Goal: Check status: Check status

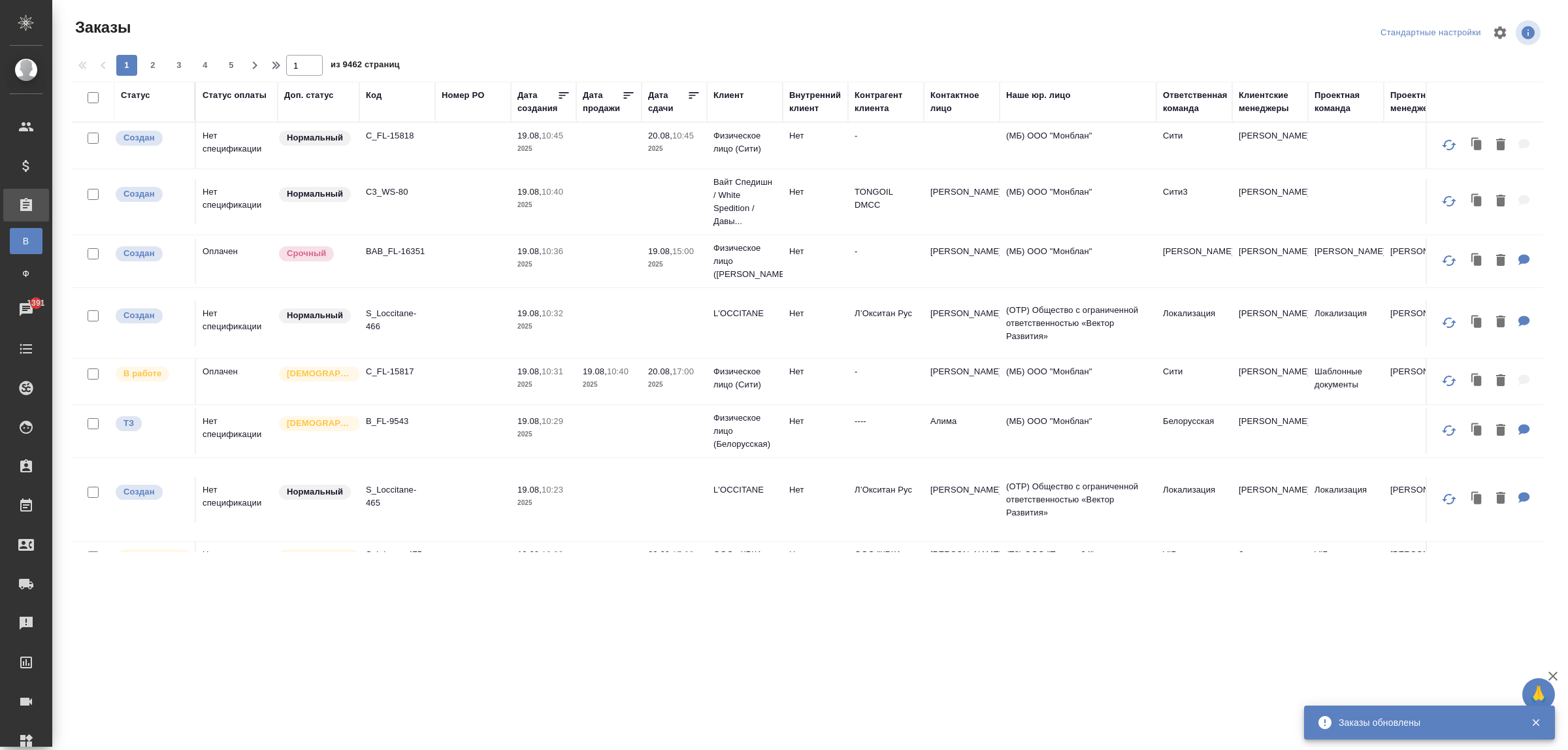
click at [406, 169] on td "C3_WS-80" at bounding box center [397, 145] width 76 height 45
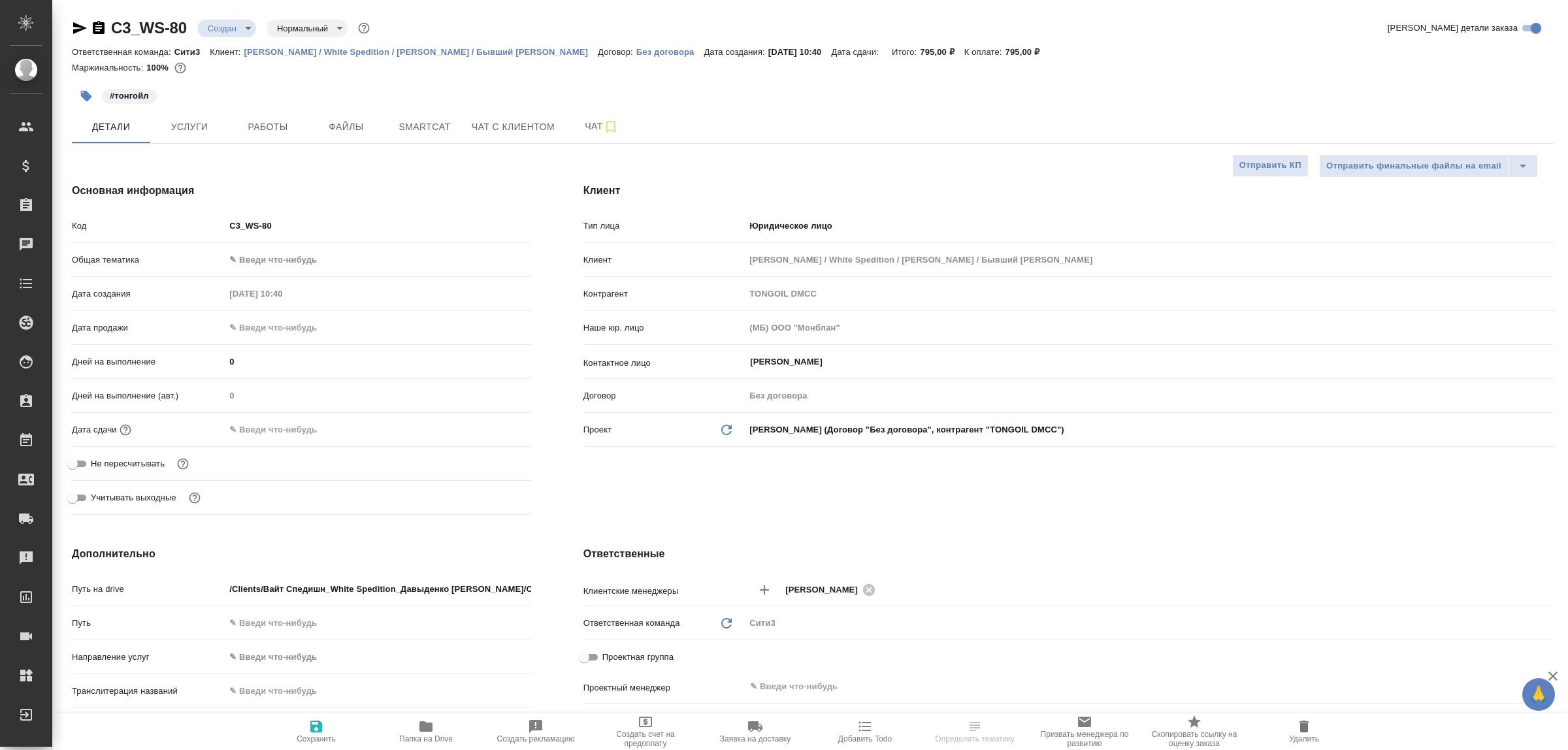
select select "RU"
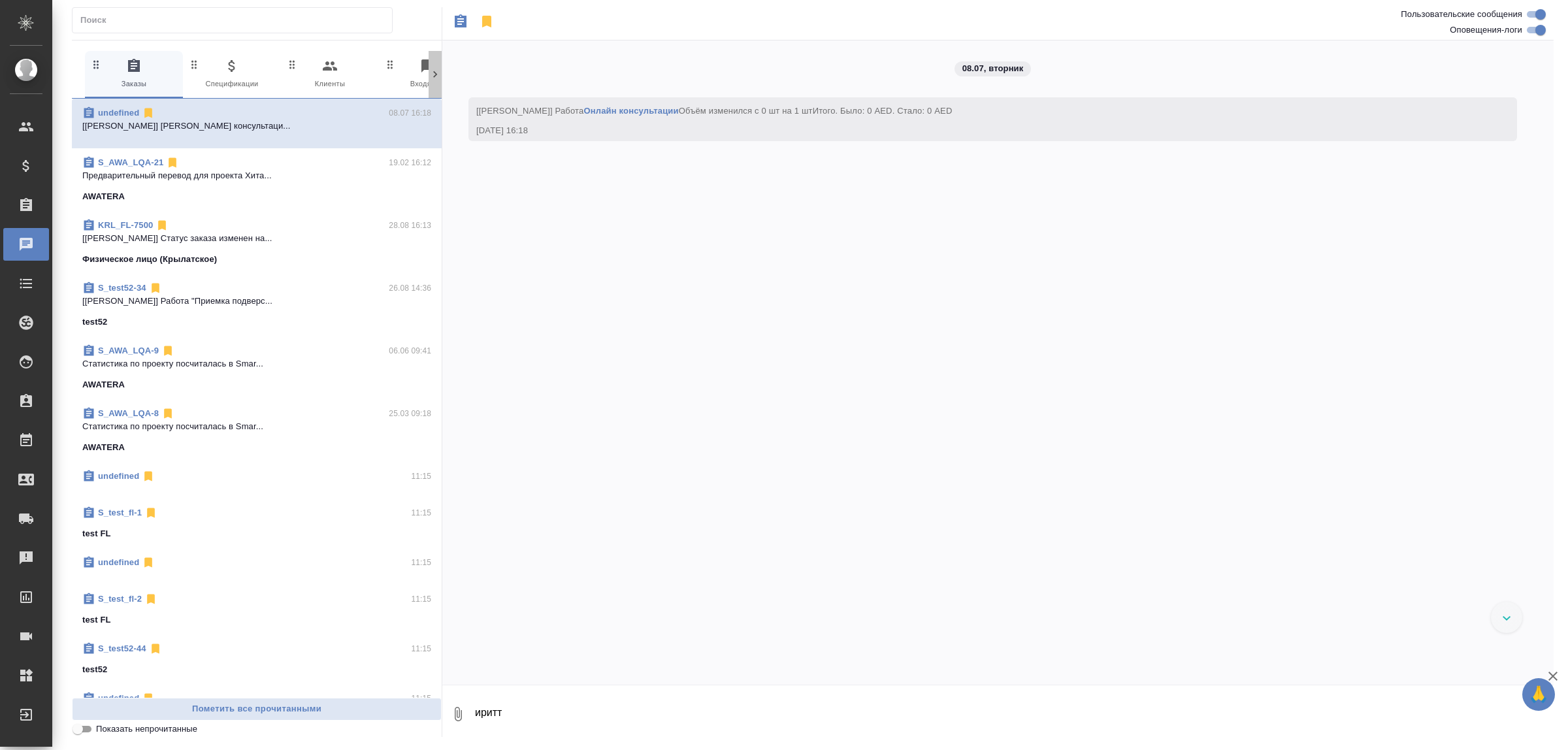
click at [436, 74] on icon at bounding box center [435, 74] width 14 height 14
click at [436, 74] on icon at bounding box center [435, 74] width 4 height 7
click at [377, 78] on span "99+ Мессенджеры" at bounding box center [380, 73] width 88 height 32
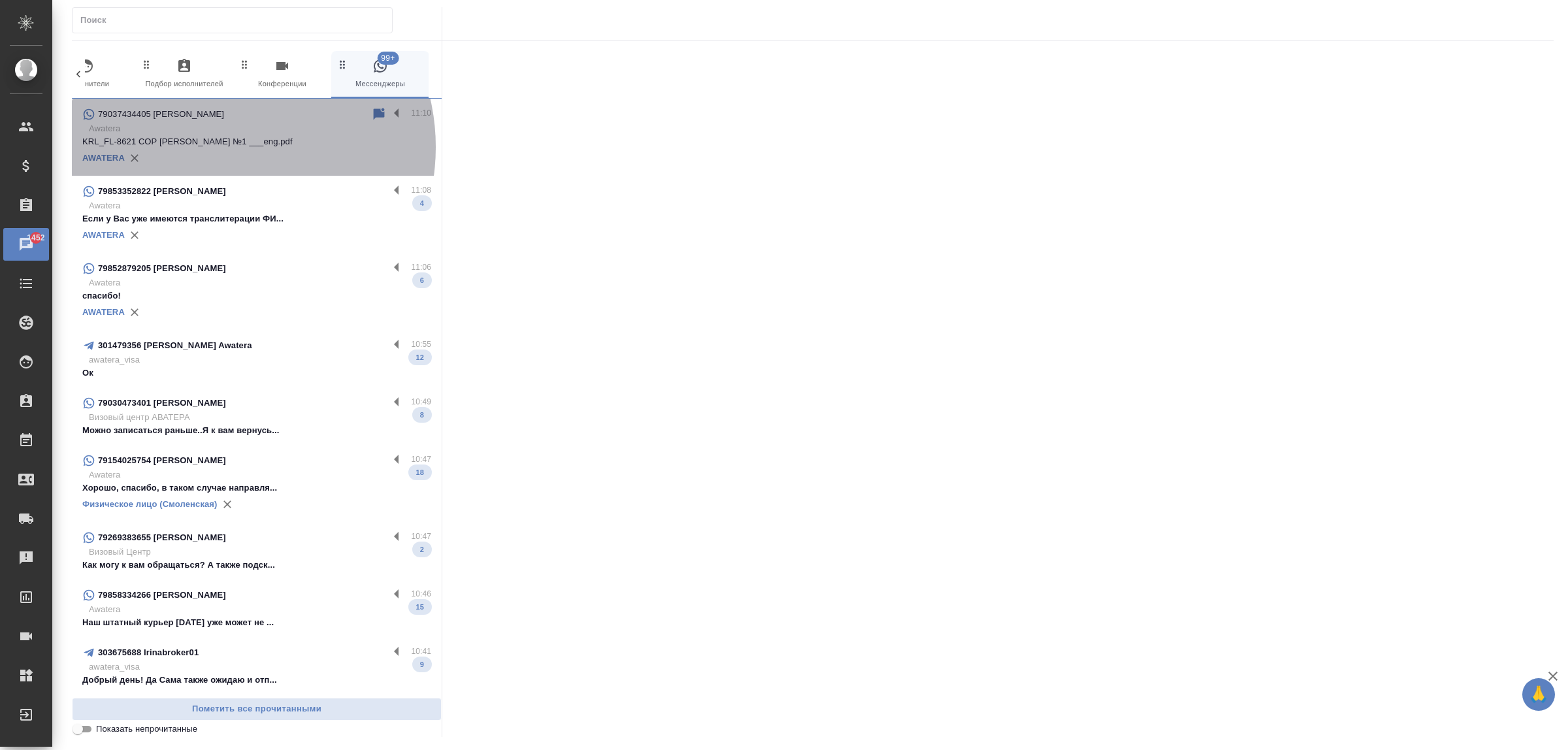
click at [222, 147] on p "KRL_FL-8621 СОР Ольга №1 ___eng.pdf" at bounding box center [257, 142] width 349 height 14
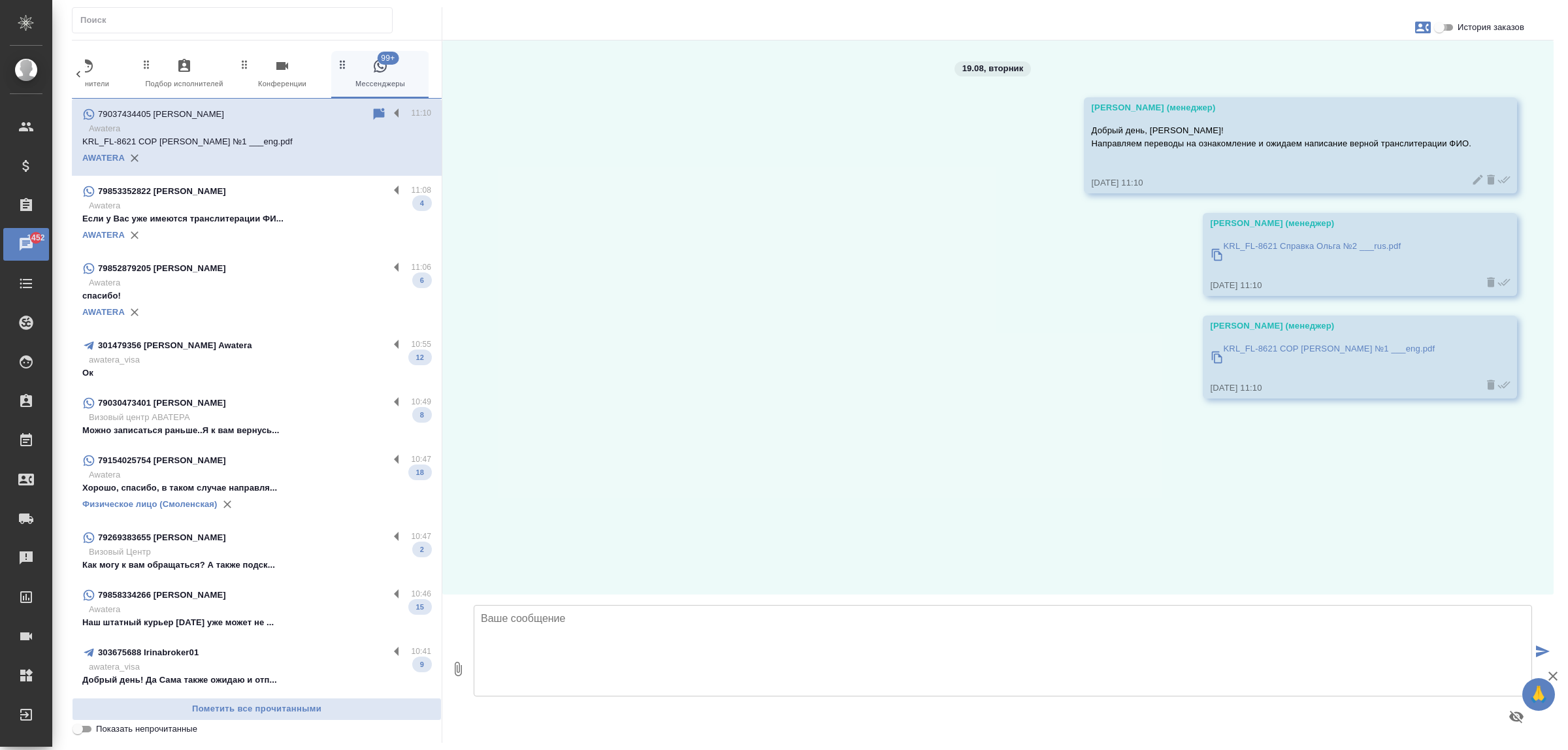
click at [1452, 30] on input "История заказов" at bounding box center [1440, 27] width 47 height 15
checkbox input "true"
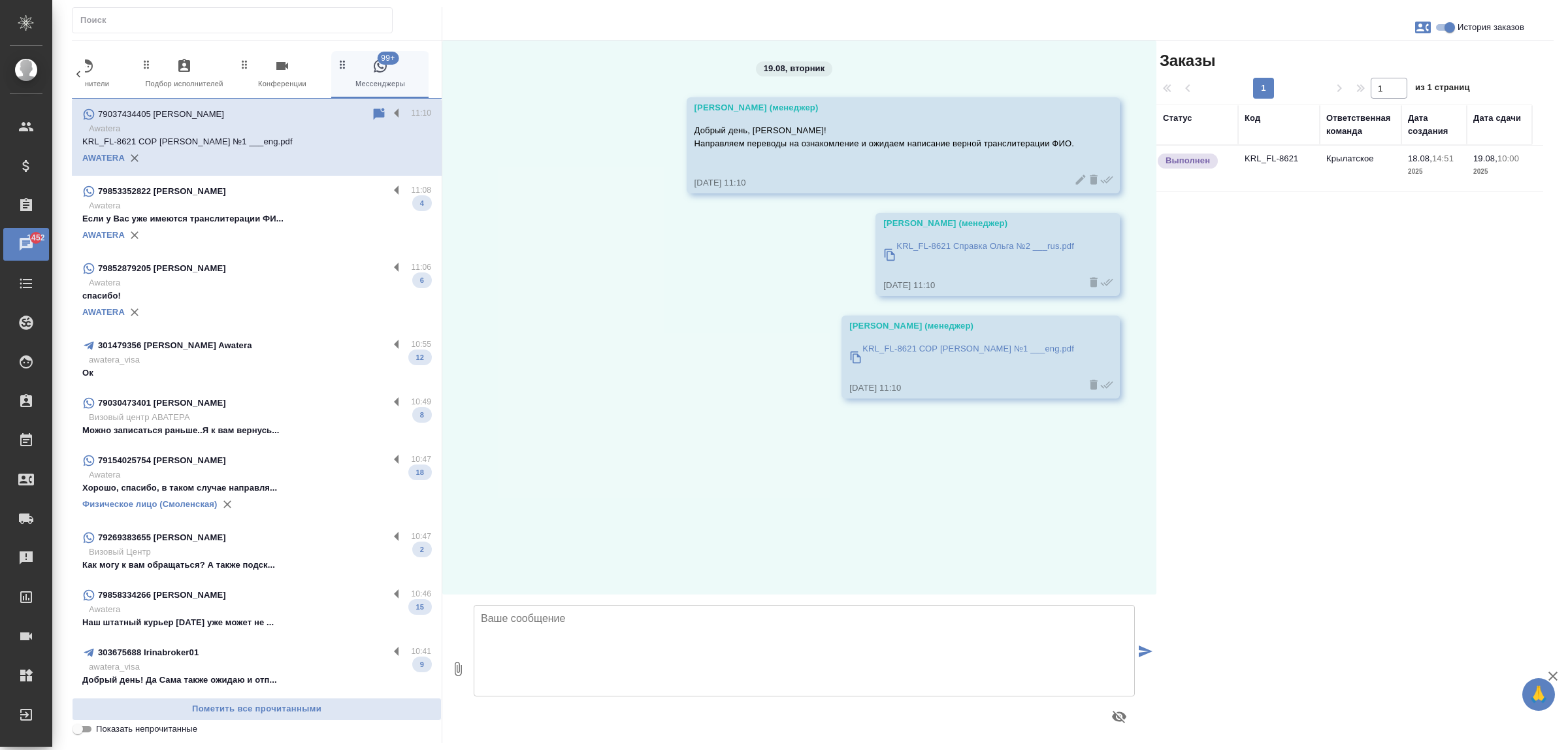
click at [231, 217] on p "Если у Вас уже имеются транслитерации ФИ..." at bounding box center [257, 219] width 349 height 14
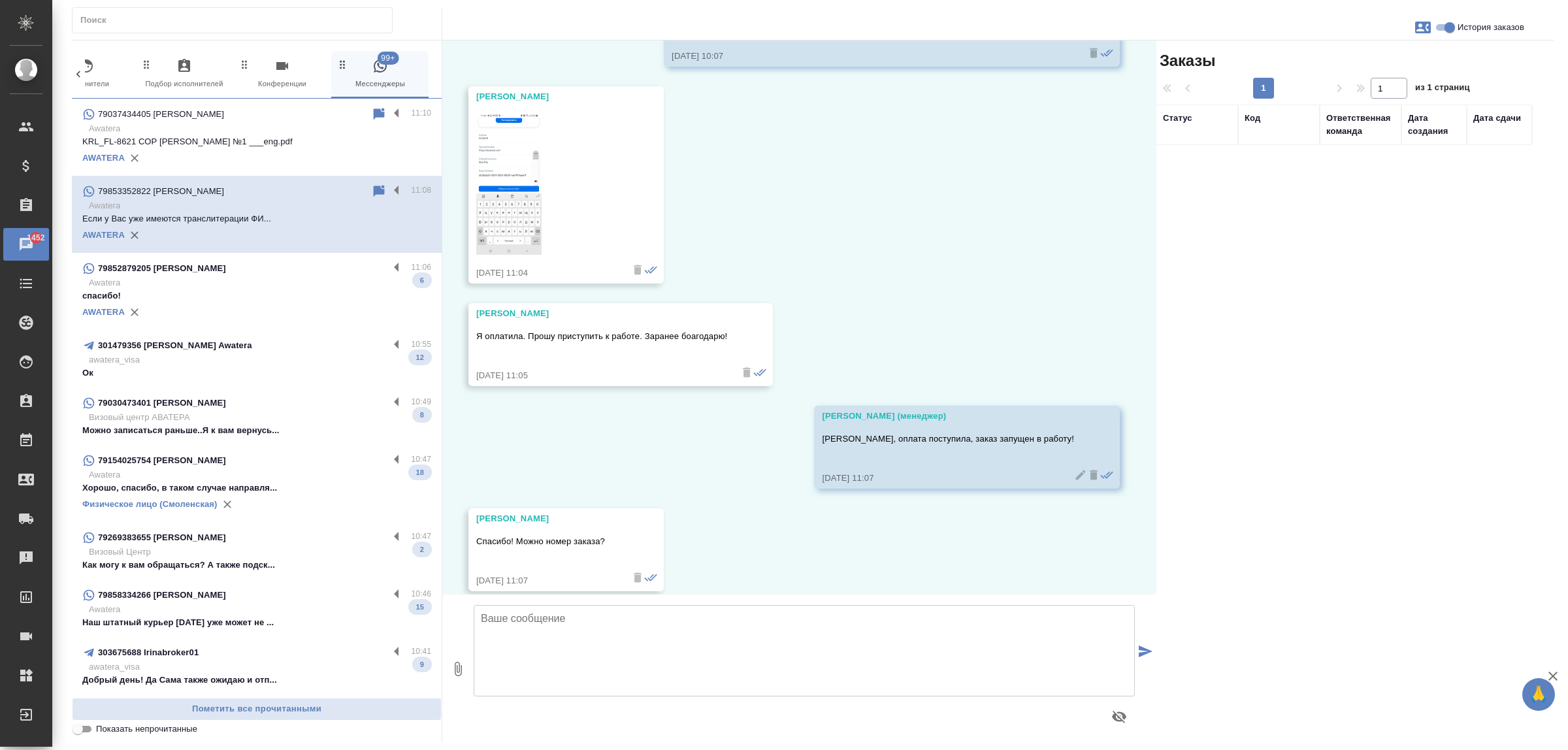
scroll to position [580, 0]
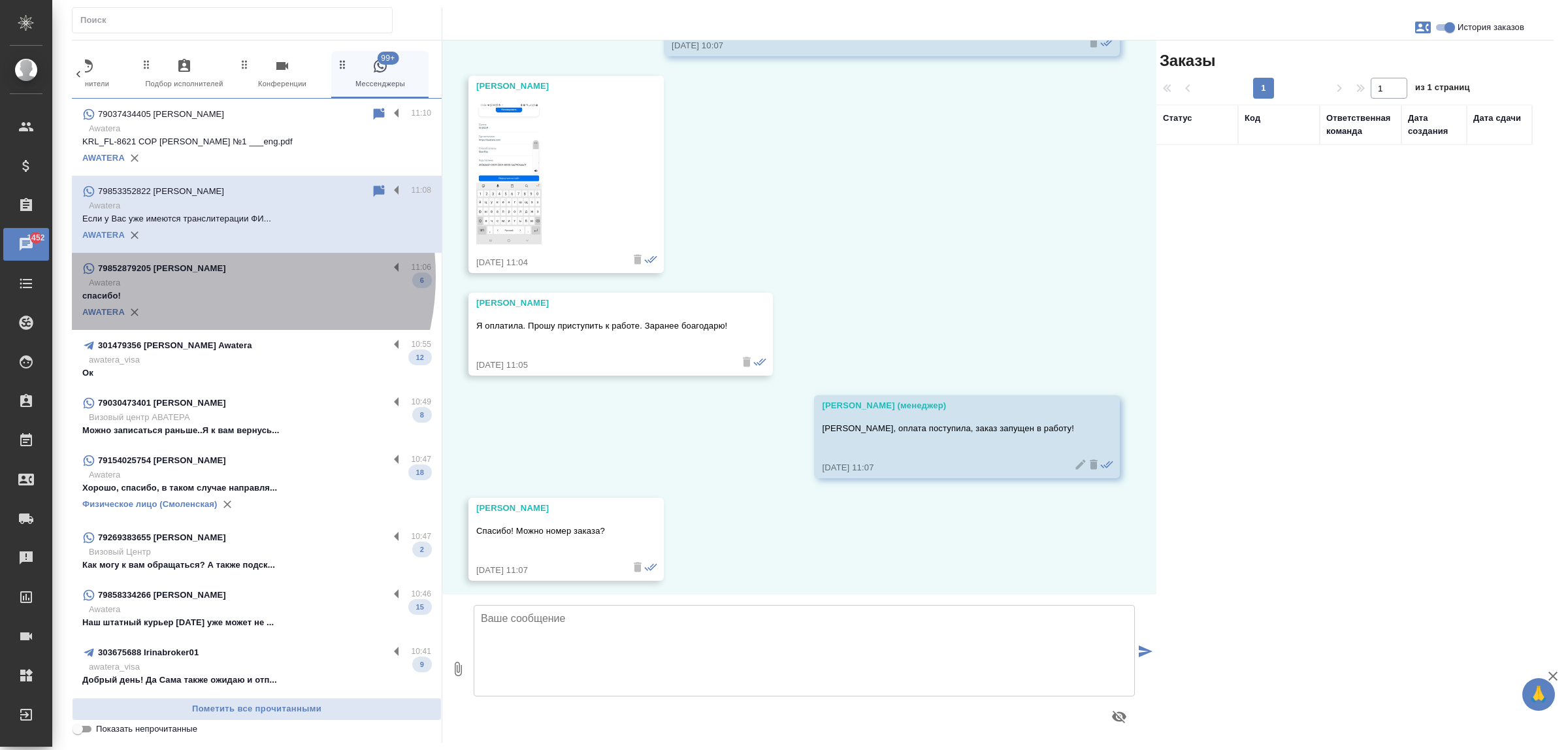
click at [186, 276] on p "Awatera" at bounding box center [260, 283] width 343 height 14
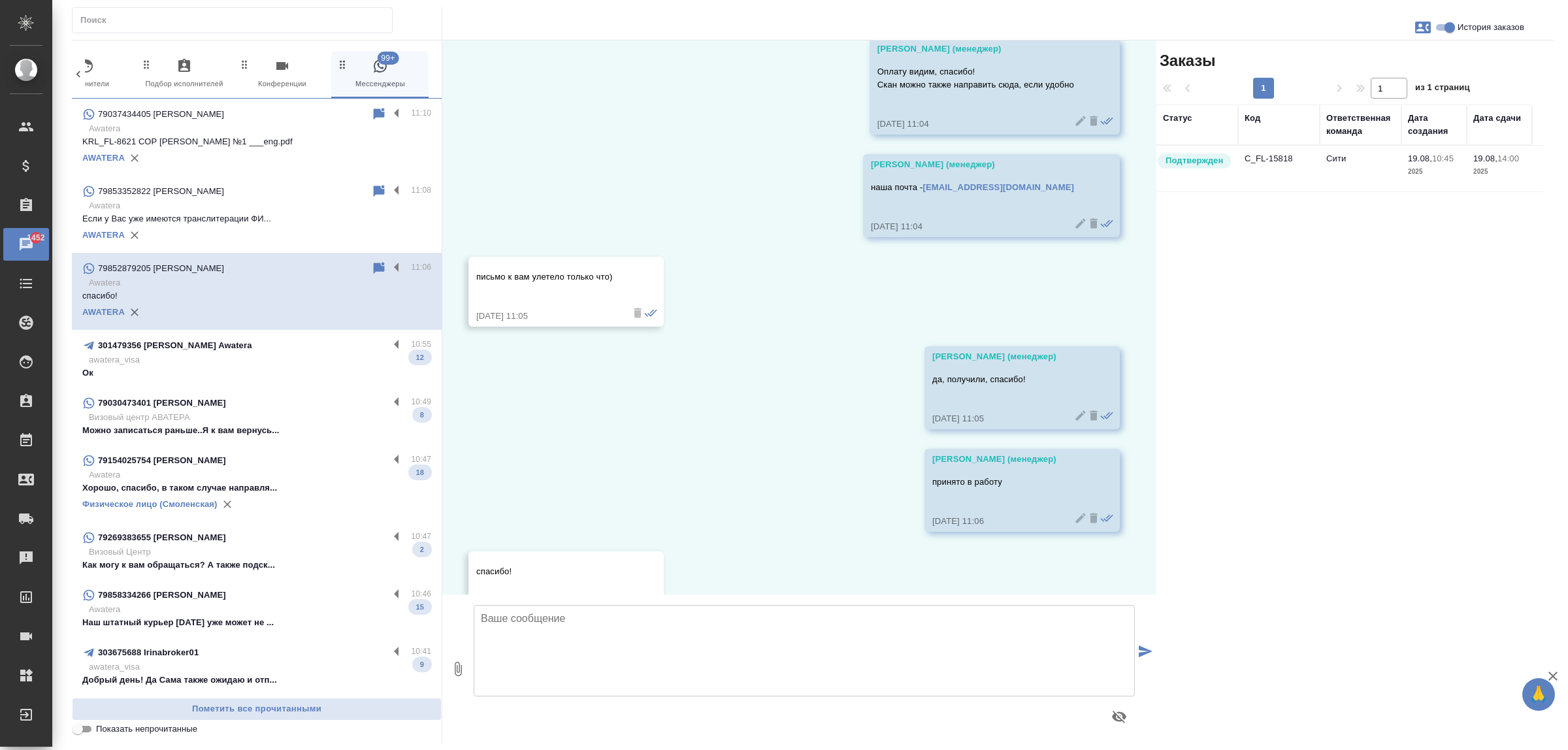
scroll to position [925, 0]
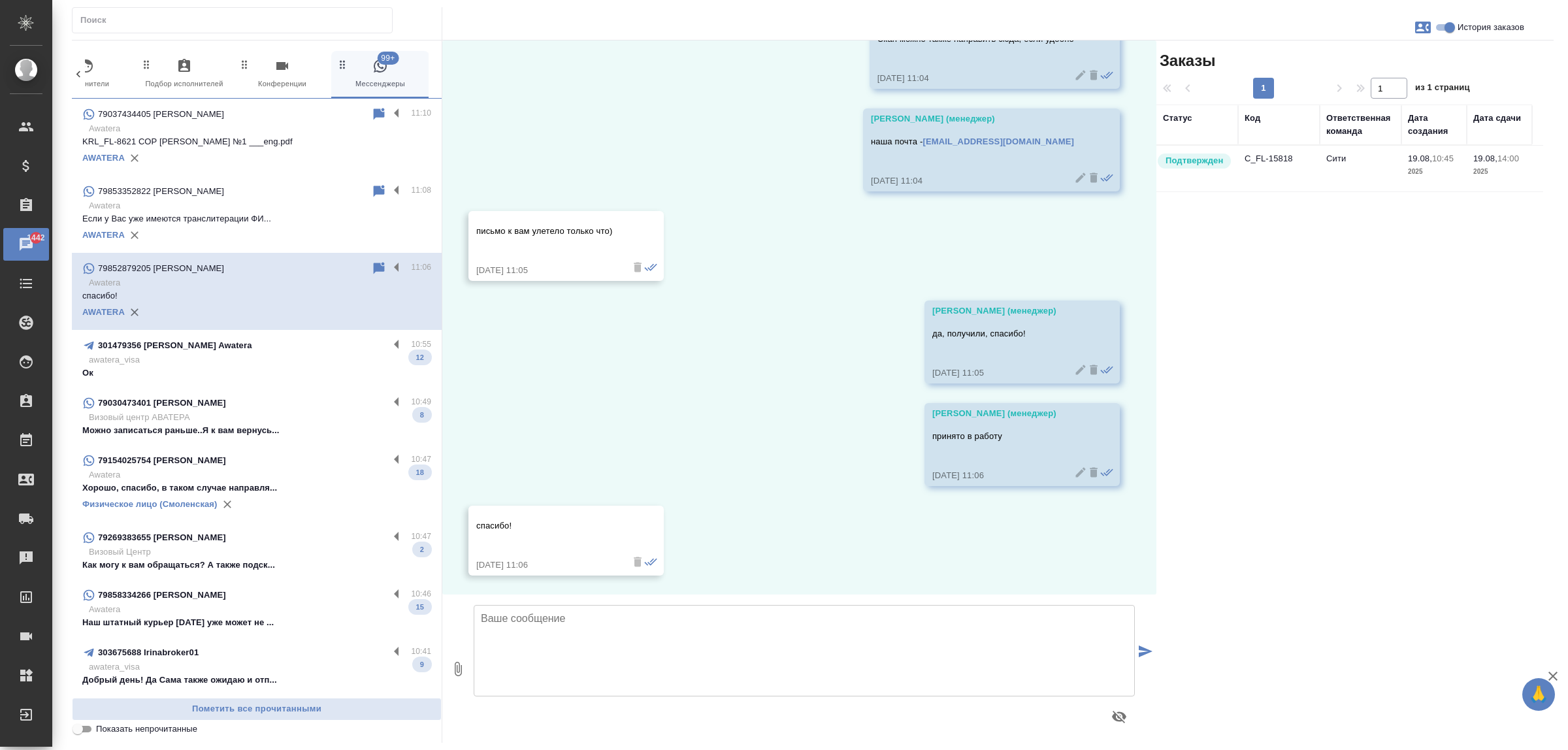
click at [285, 374] on p "Ок" at bounding box center [257, 374] width 349 height 14
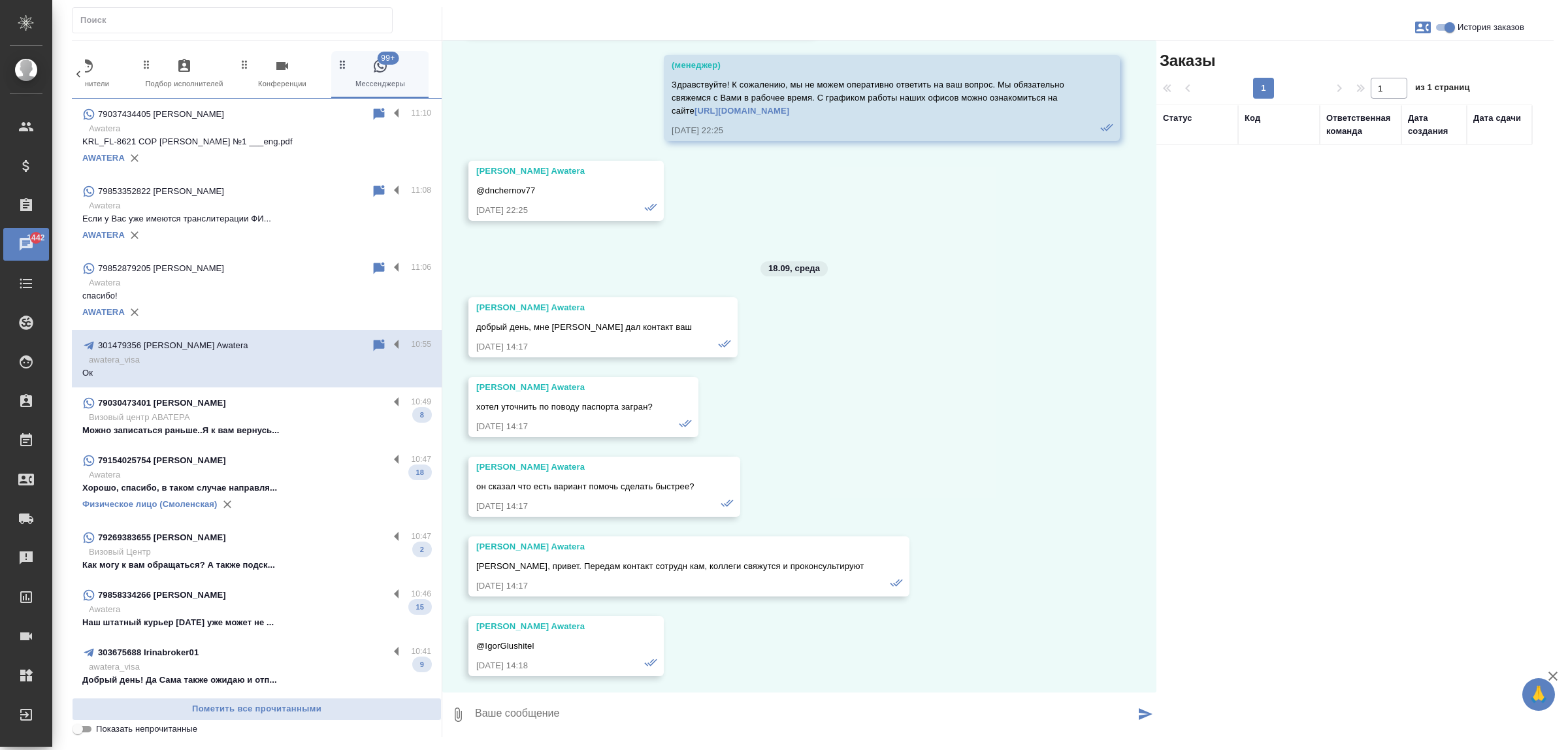
scroll to position [40090, 0]
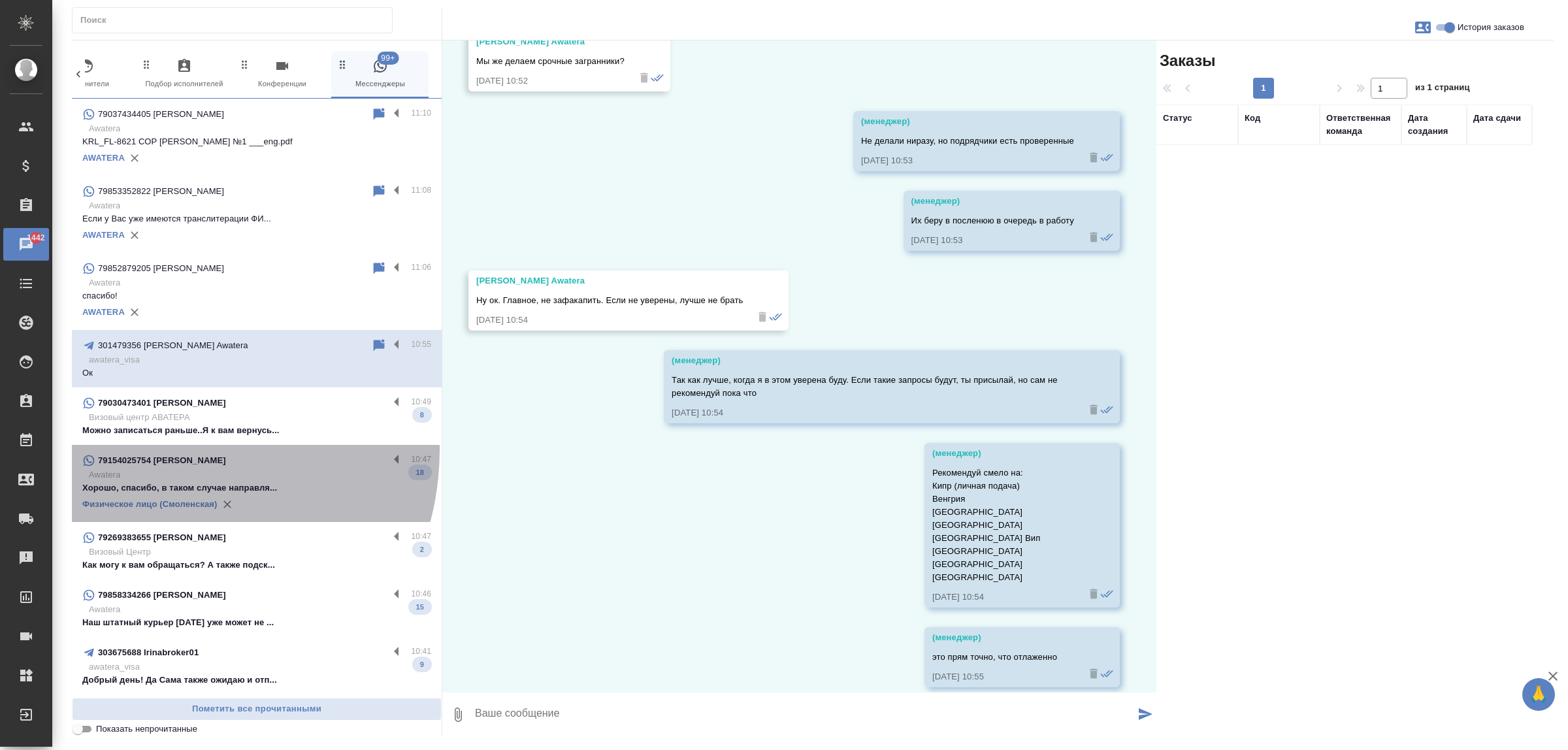
click at [151, 449] on div "79154025754 Екатерина 10:47 Awatera Хорошо, спасибо, в таком случае направля...…" at bounding box center [256, 484] width 370 height 77
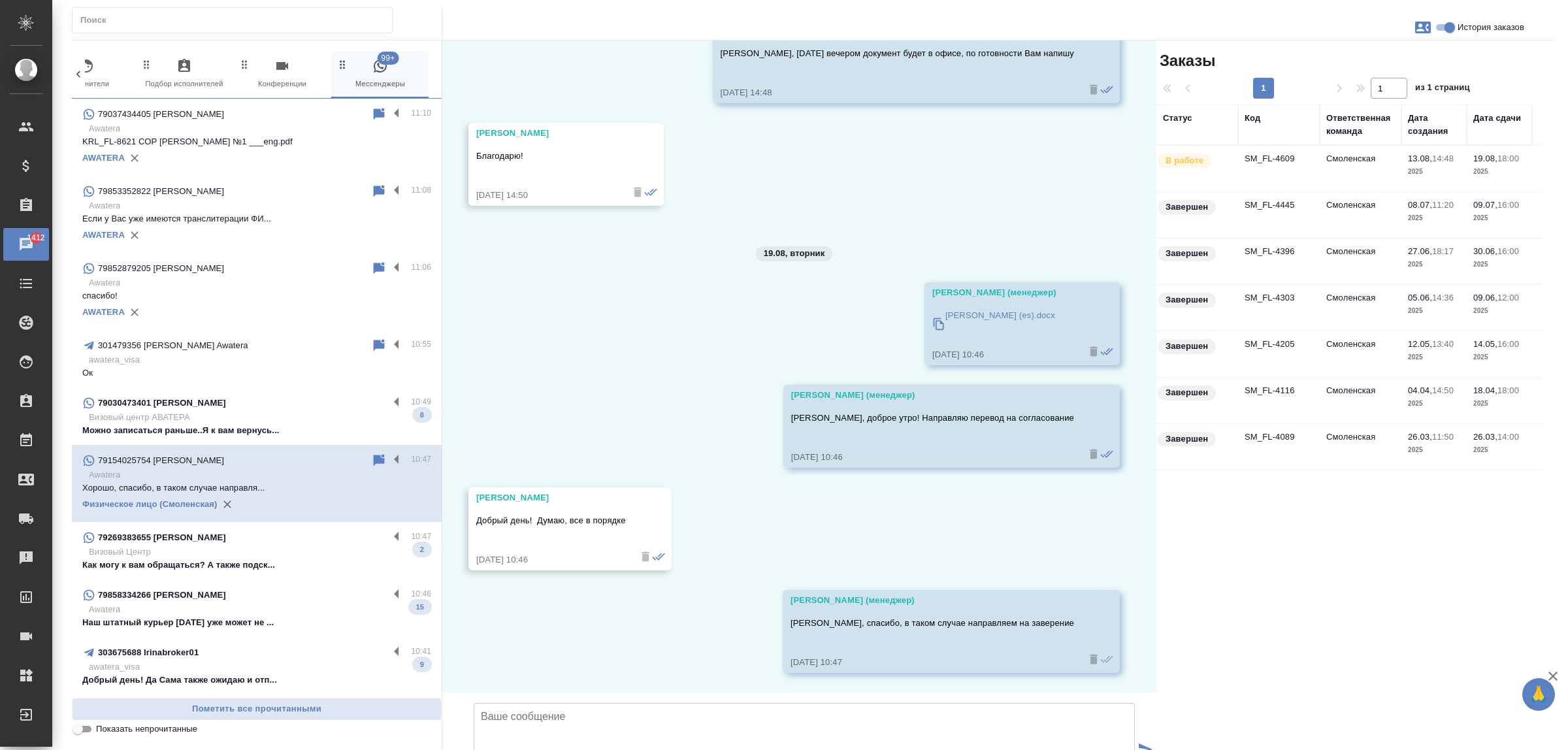
scroll to position [31388, 0]
click at [262, 560] on p "Как могу к вам обращаться? А также подск..." at bounding box center [257, 566] width 349 height 14
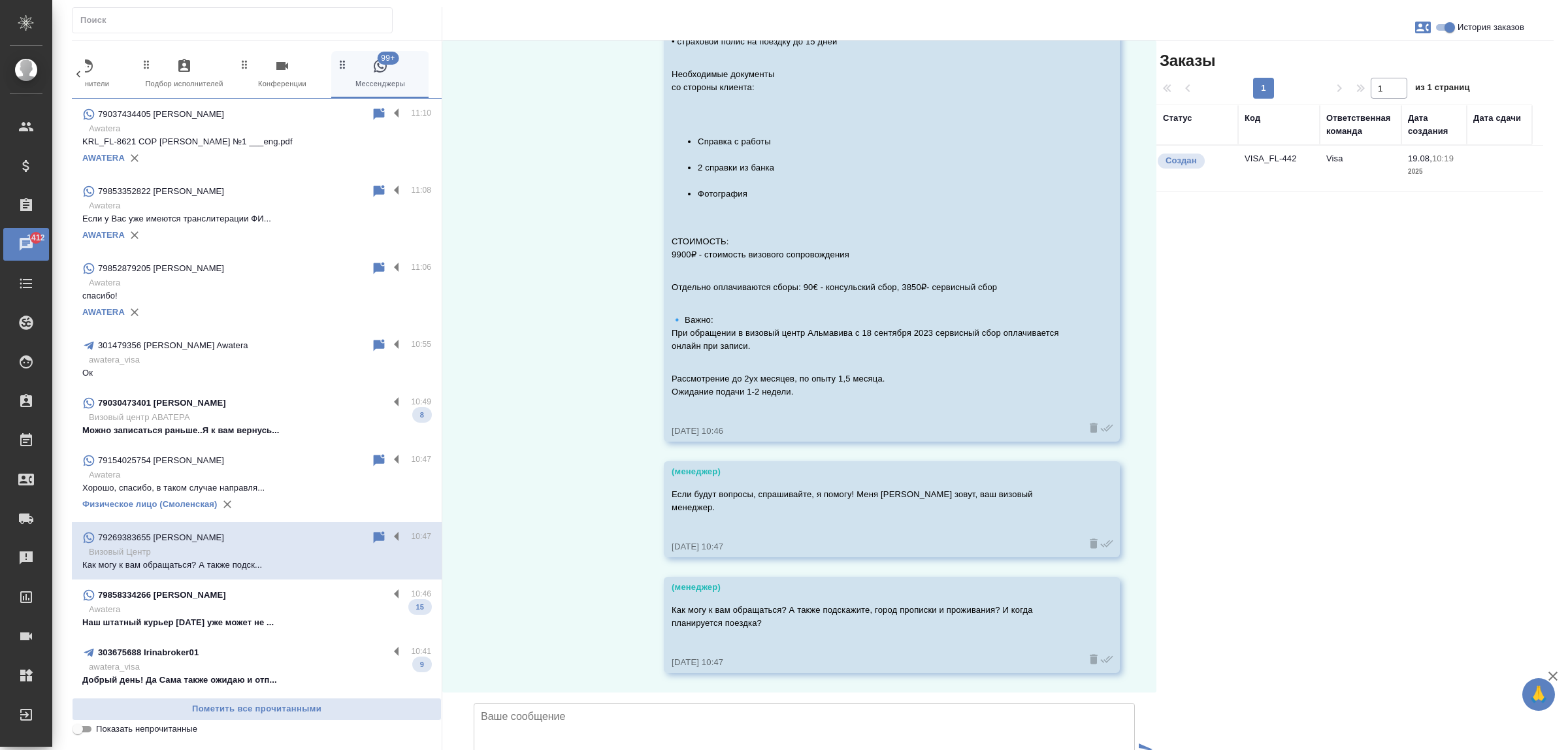
scroll to position [746, 0]
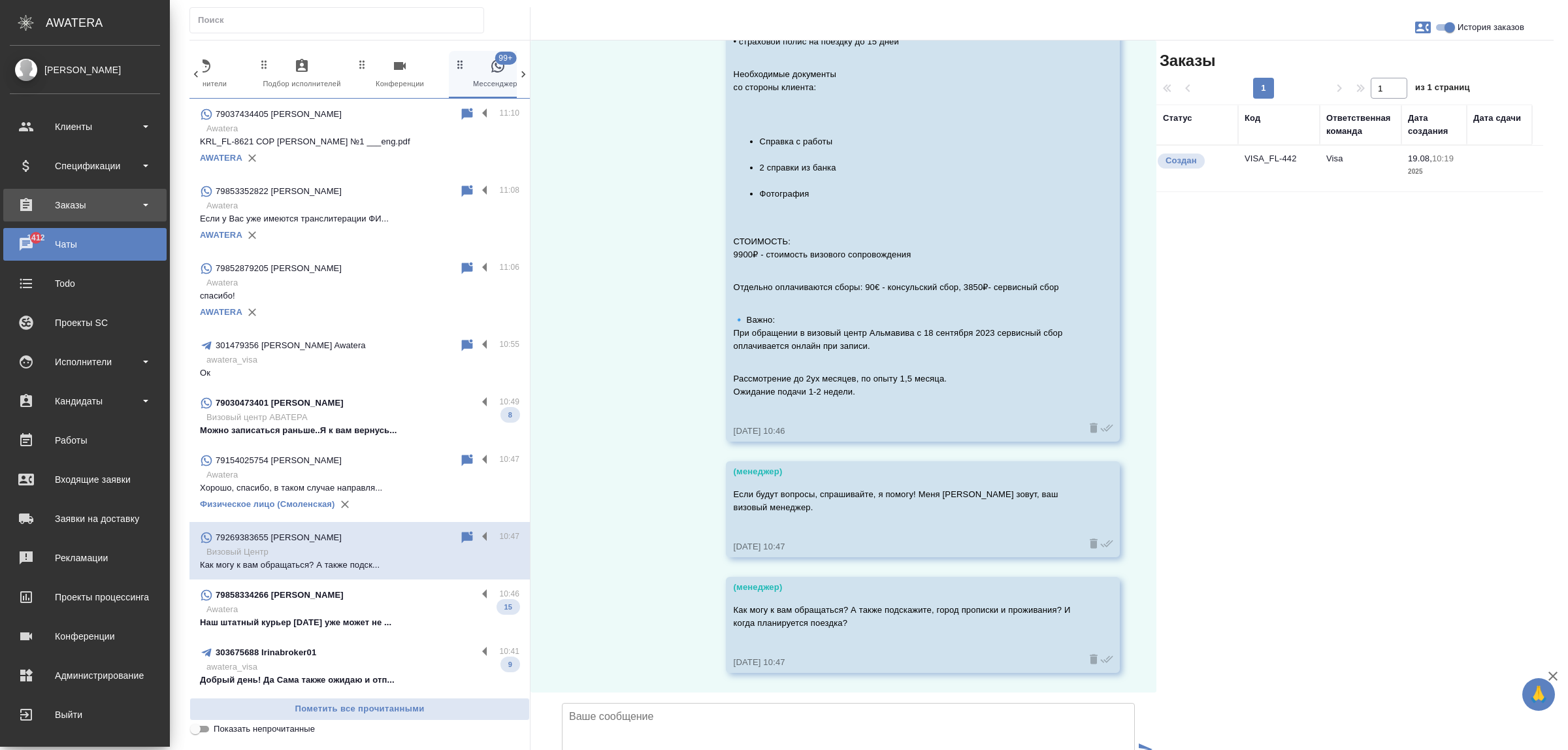
click at [74, 204] on div "Заказы" at bounding box center [85, 205] width 151 height 19
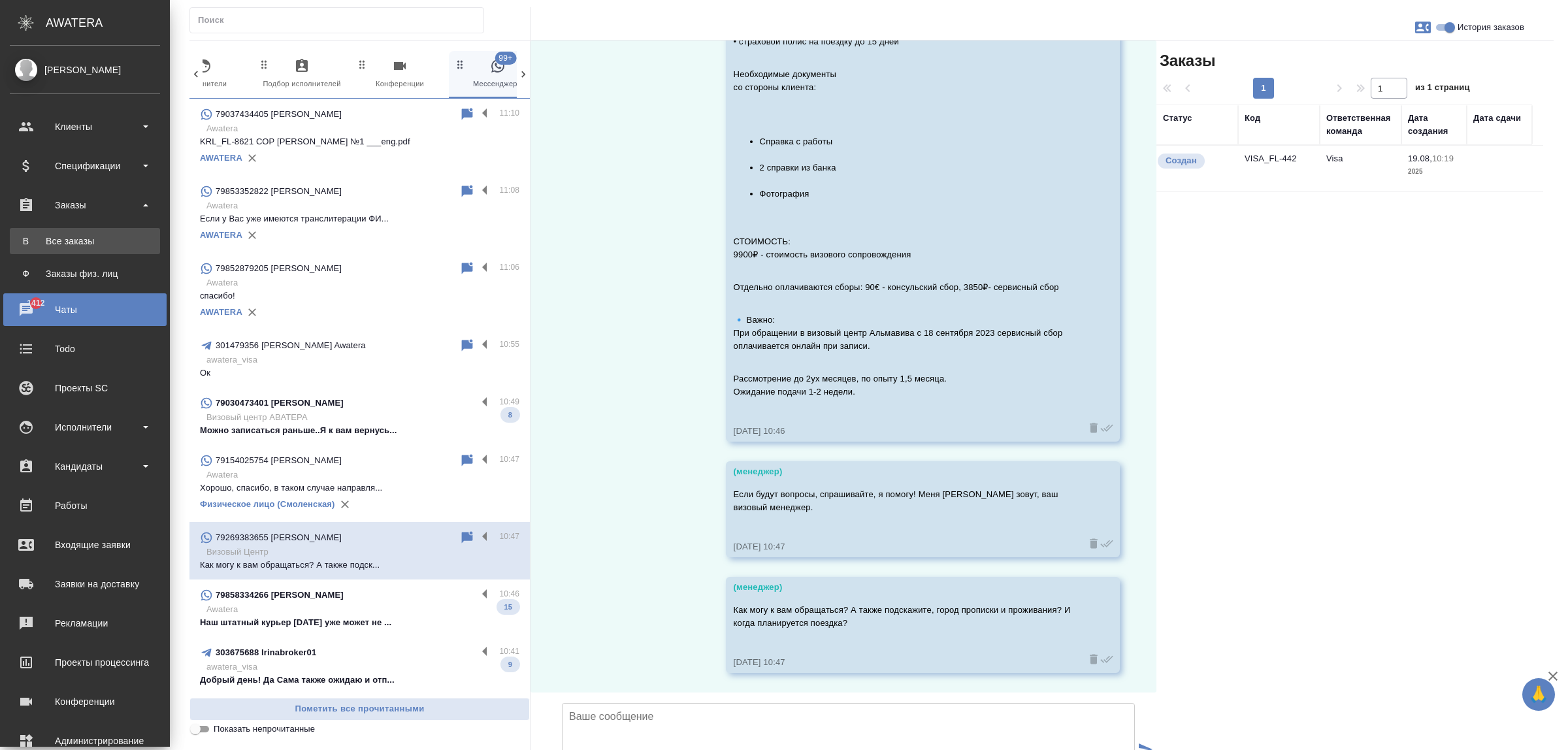
click at [82, 236] on div "Все заказы" at bounding box center [85, 241] width 137 height 14
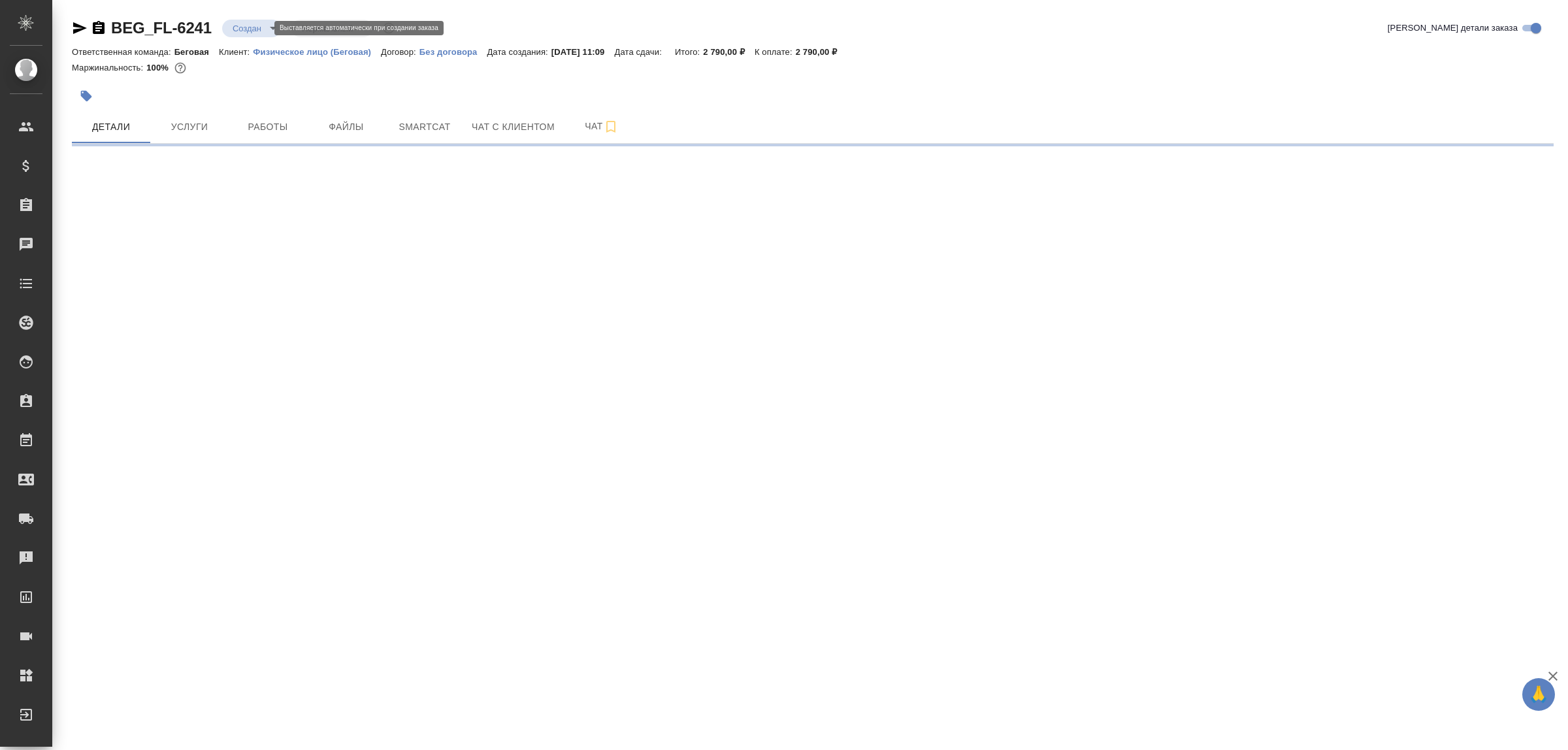
select select "RU"
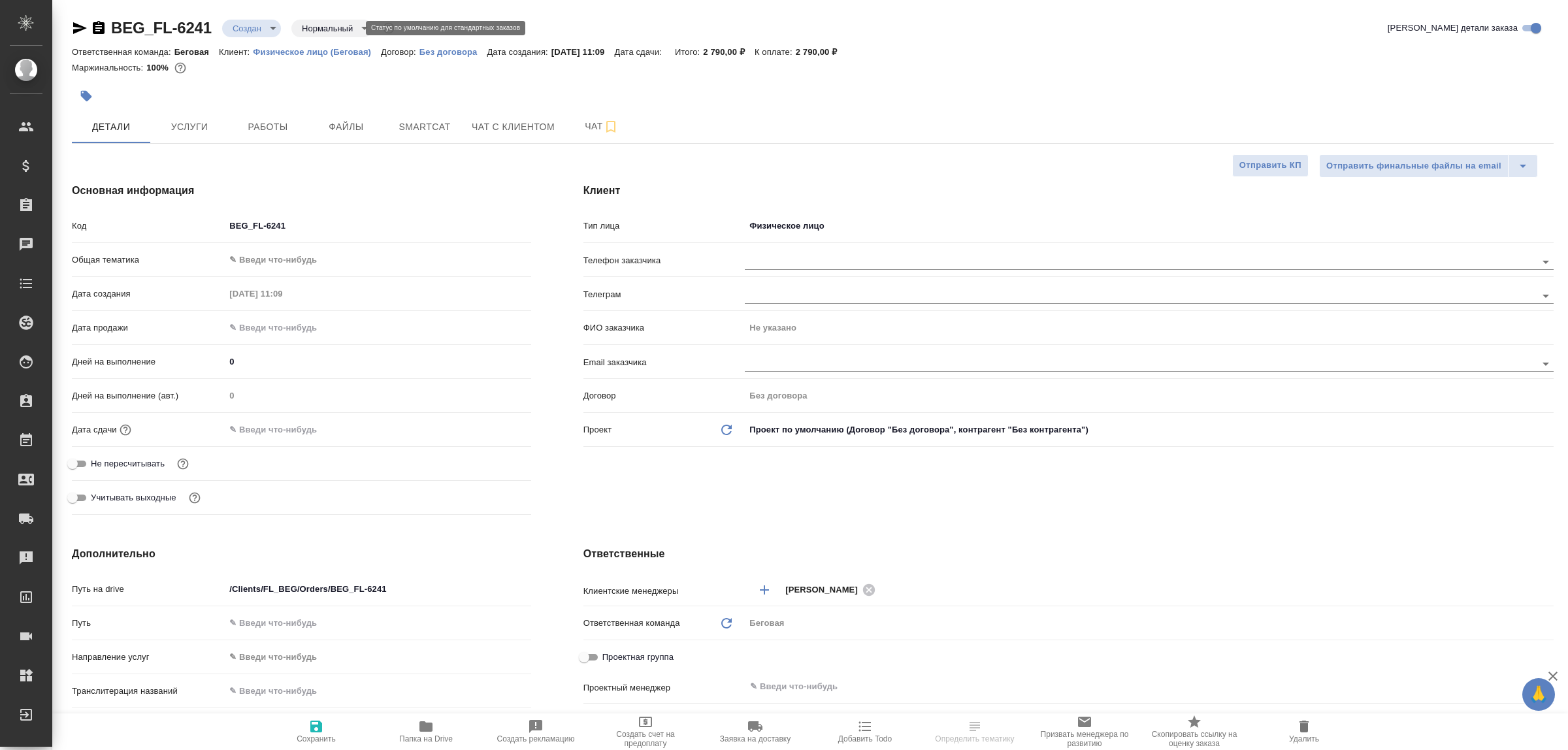
type textarea "x"
click at [342, 37] on body "🙏 .cls-1 fill:#fff; AWATERA Zhukova Daria Клиенты Спецификации Заказы 1410 Чаты…" at bounding box center [784, 428] width 1568 height 855
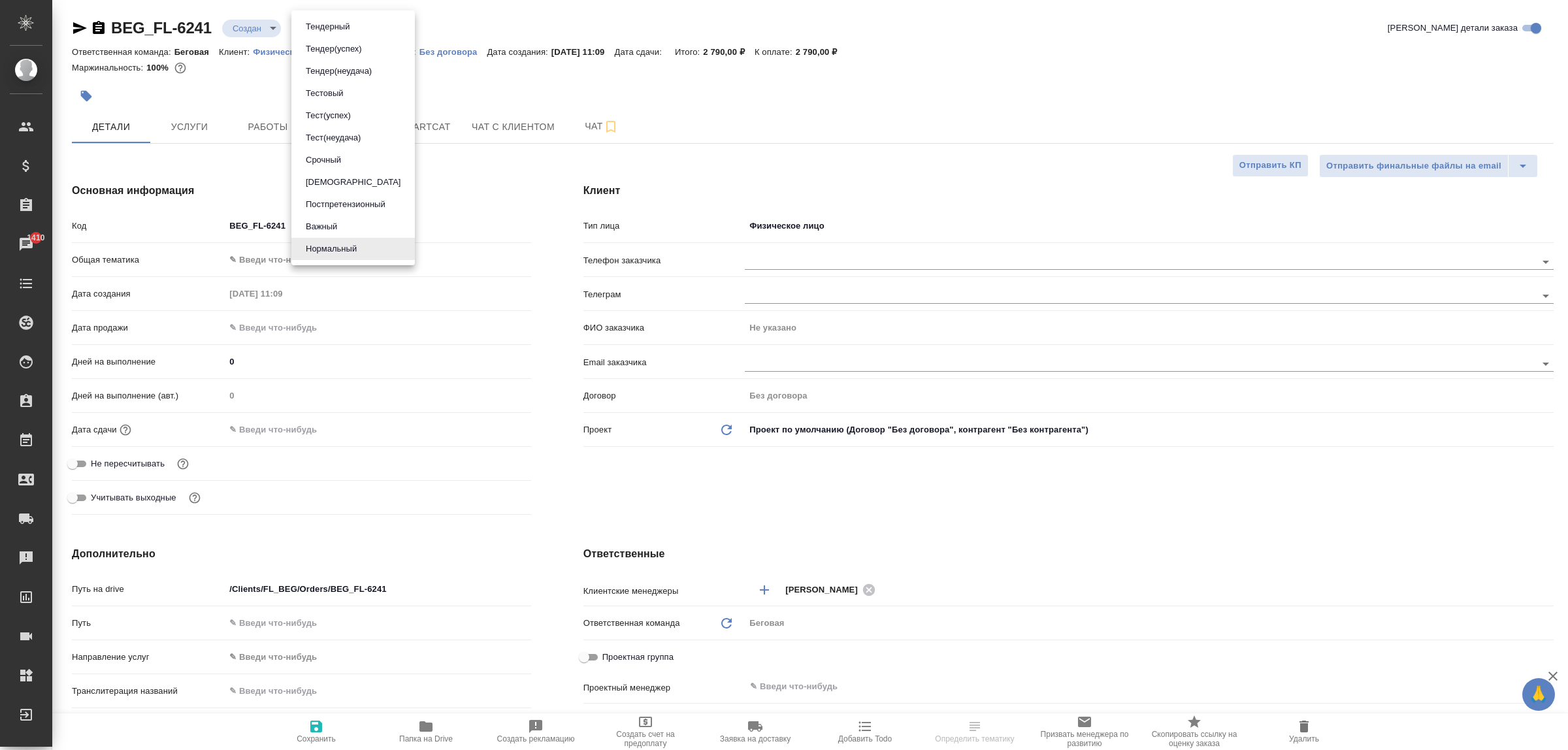
drag, startPoint x: 453, startPoint y: 82, endPoint x: 332, endPoint y: 57, distance: 123.6
click at [452, 82] on div at bounding box center [784, 375] width 1568 height 750
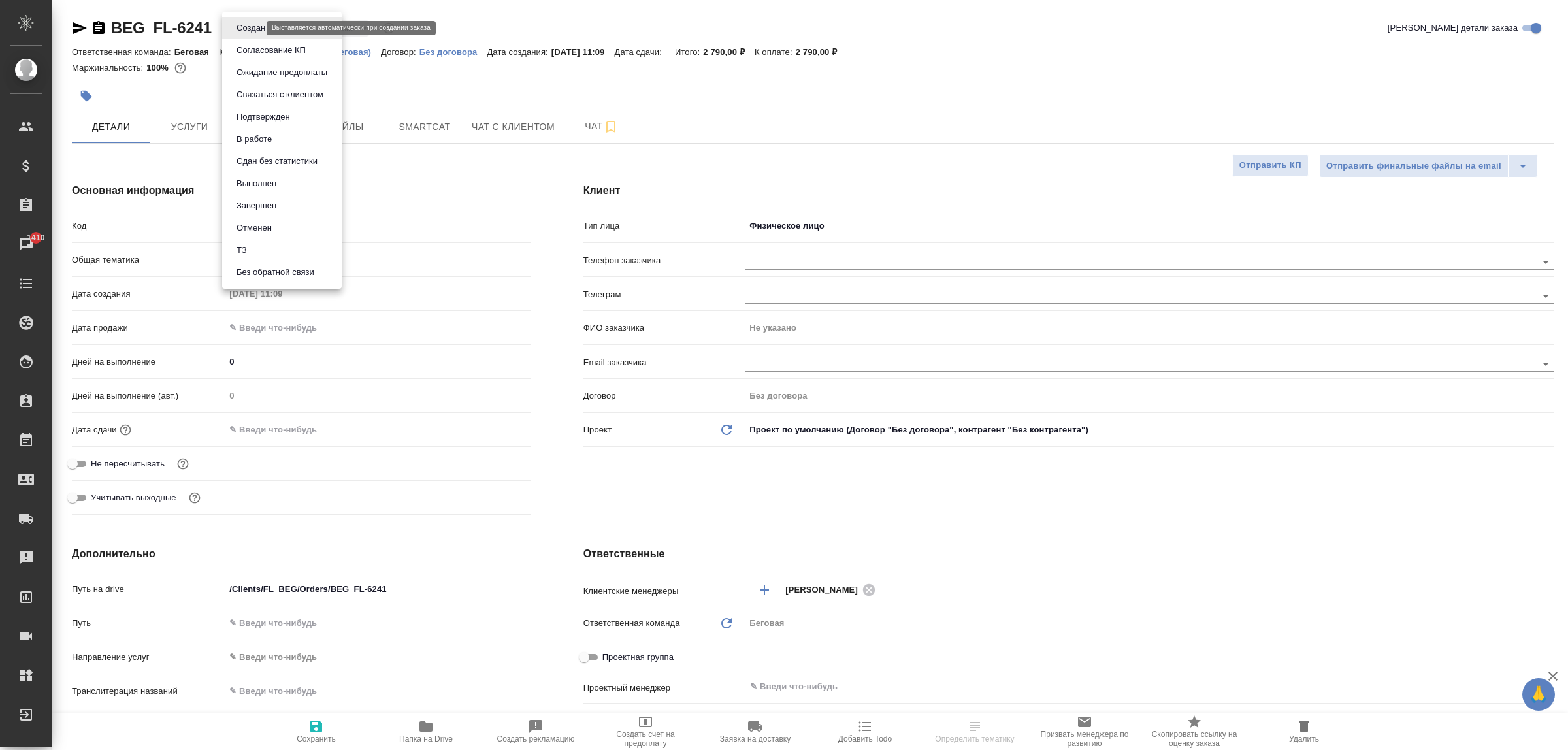
click at [243, 30] on body "🙏 .cls-1 fill:#fff; AWATERA Zhukova Daria Клиенты Спецификации Заказы 1410 Чаты…" at bounding box center [784, 428] width 1568 height 855
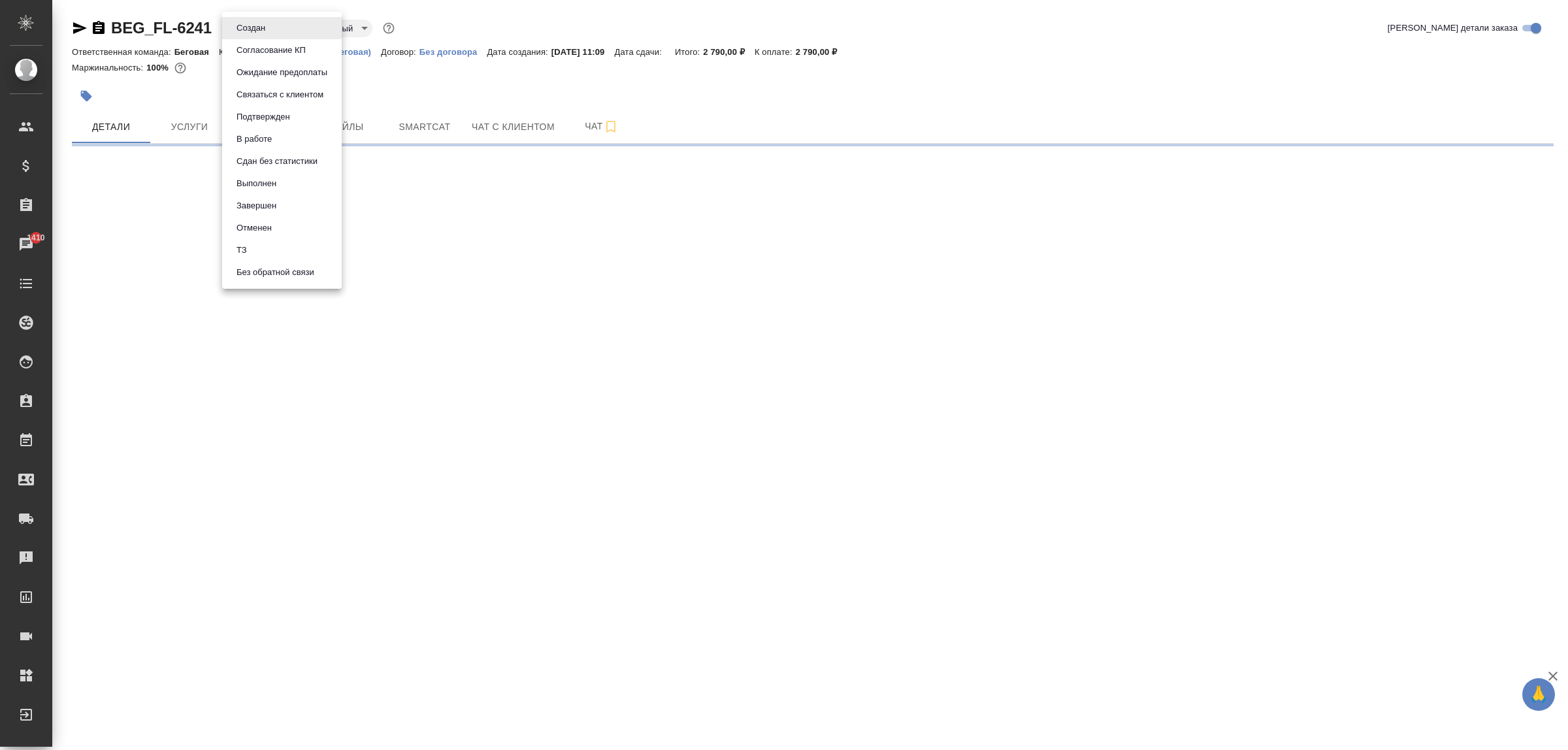
click at [401, 83] on div at bounding box center [784, 375] width 1568 height 750
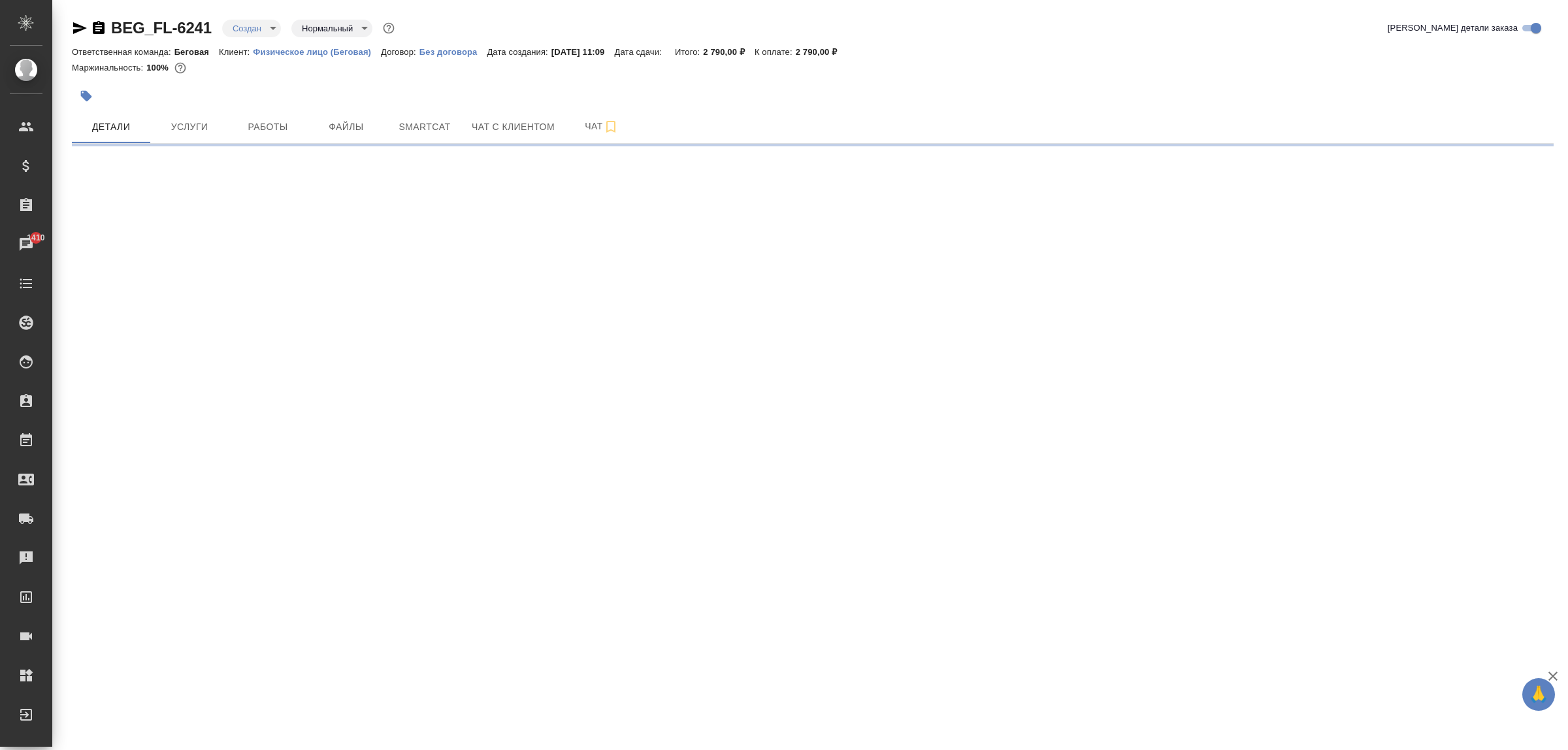
select select "RU"
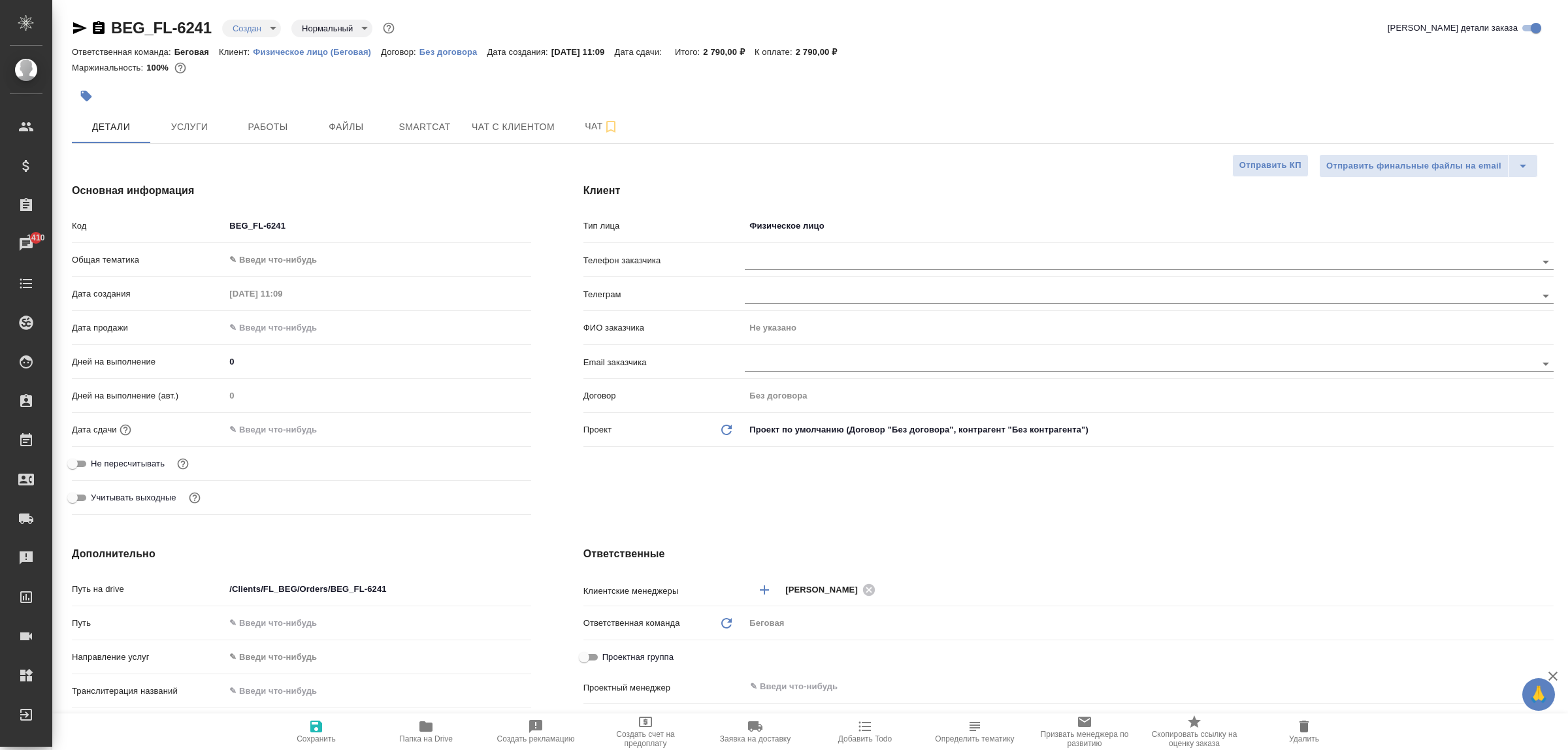
type textarea "x"
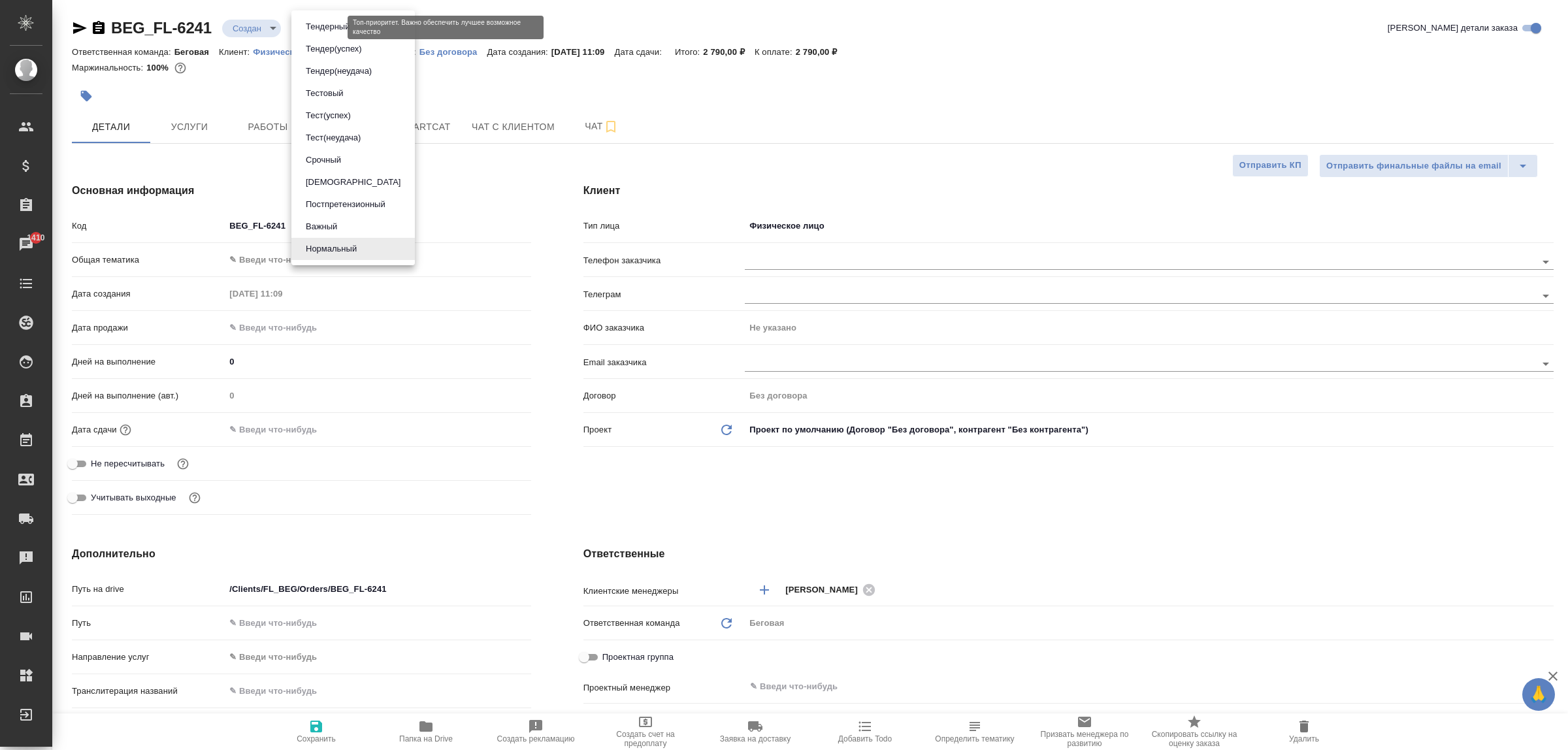
click at [334, 27] on body "🙏 .cls-1 fill:#fff; AWATERA Zhukova Daria Клиенты Спецификации Заказы 1410 Чаты…" at bounding box center [784, 428] width 1568 height 855
click at [503, 86] on div at bounding box center [784, 375] width 1568 height 750
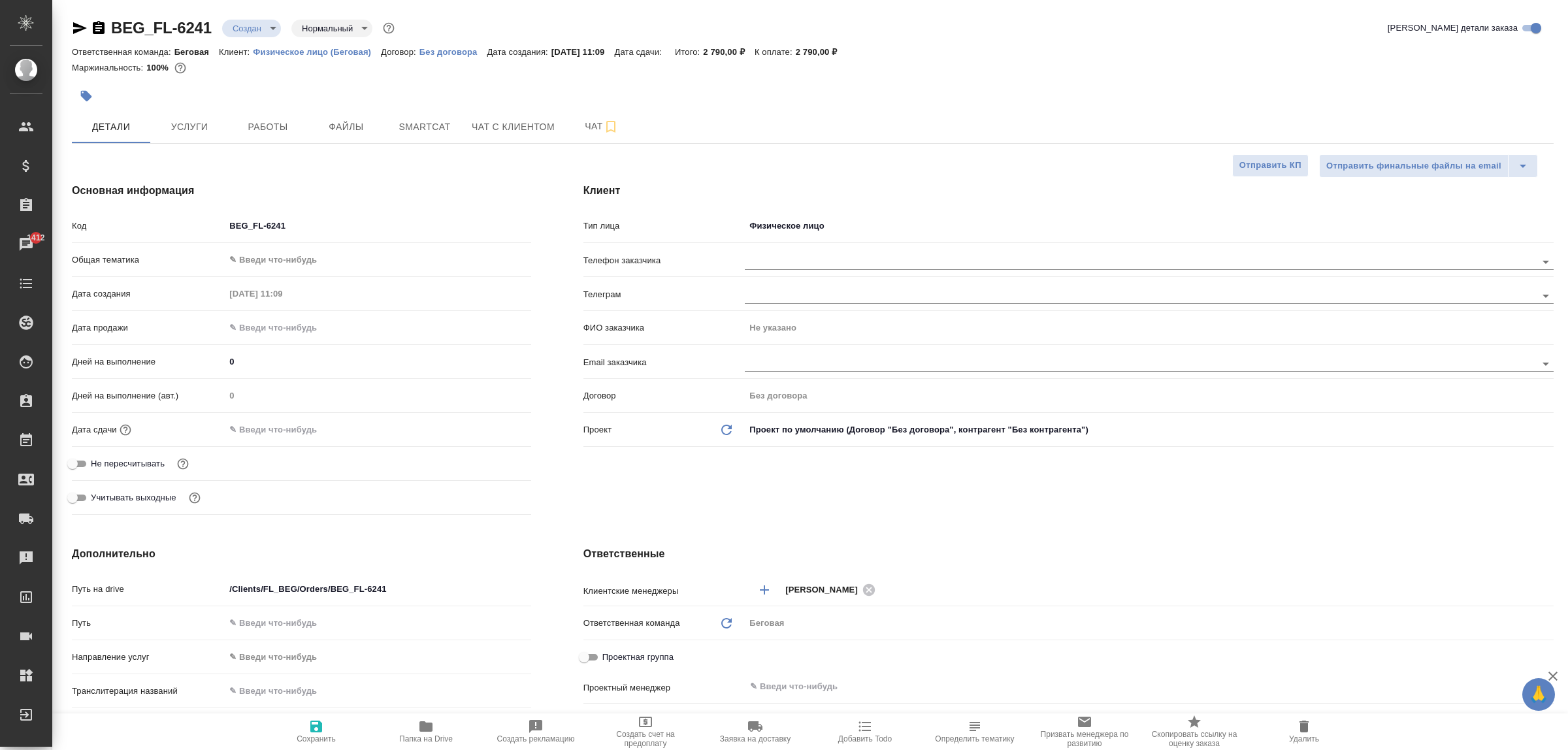
type textarea "x"
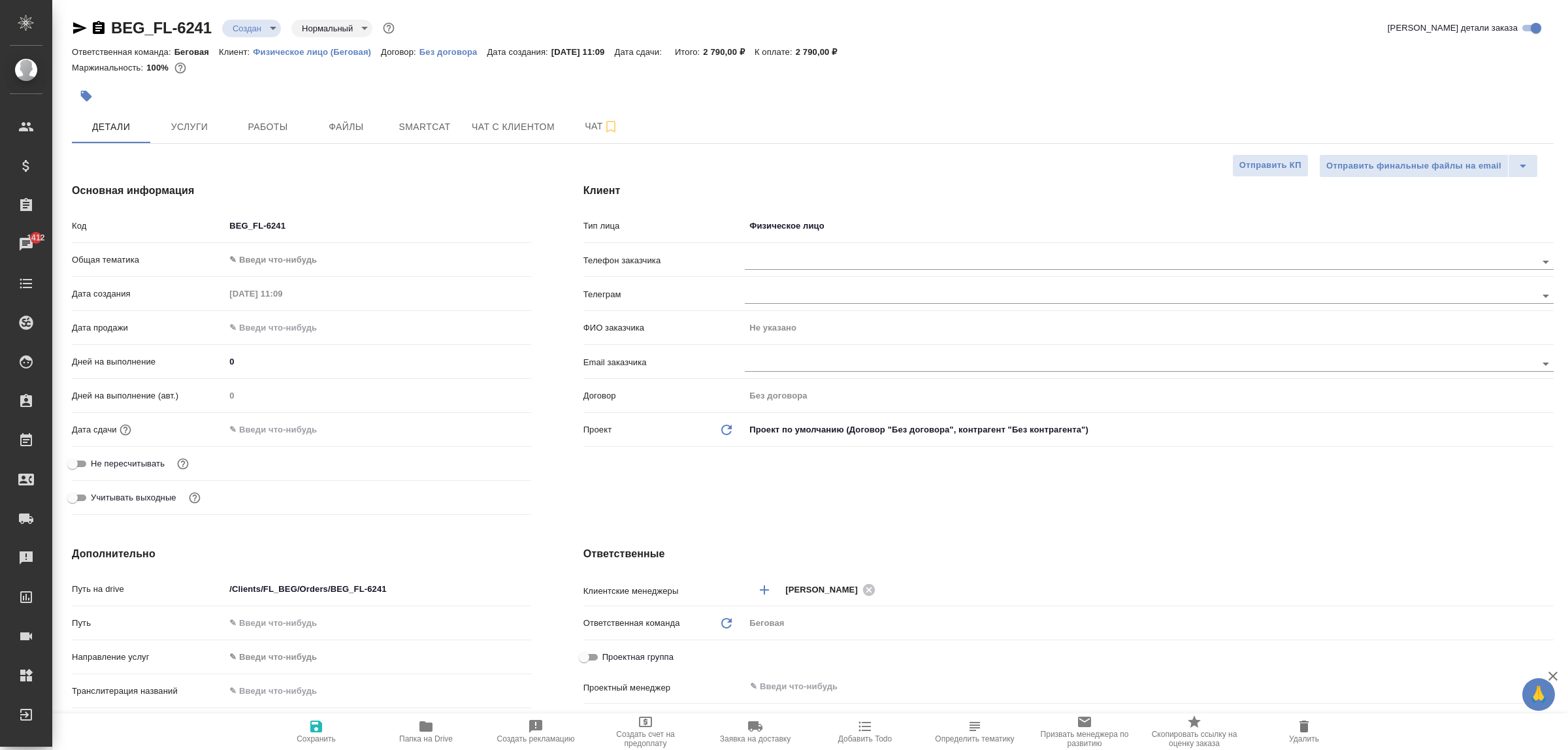
type textarea "x"
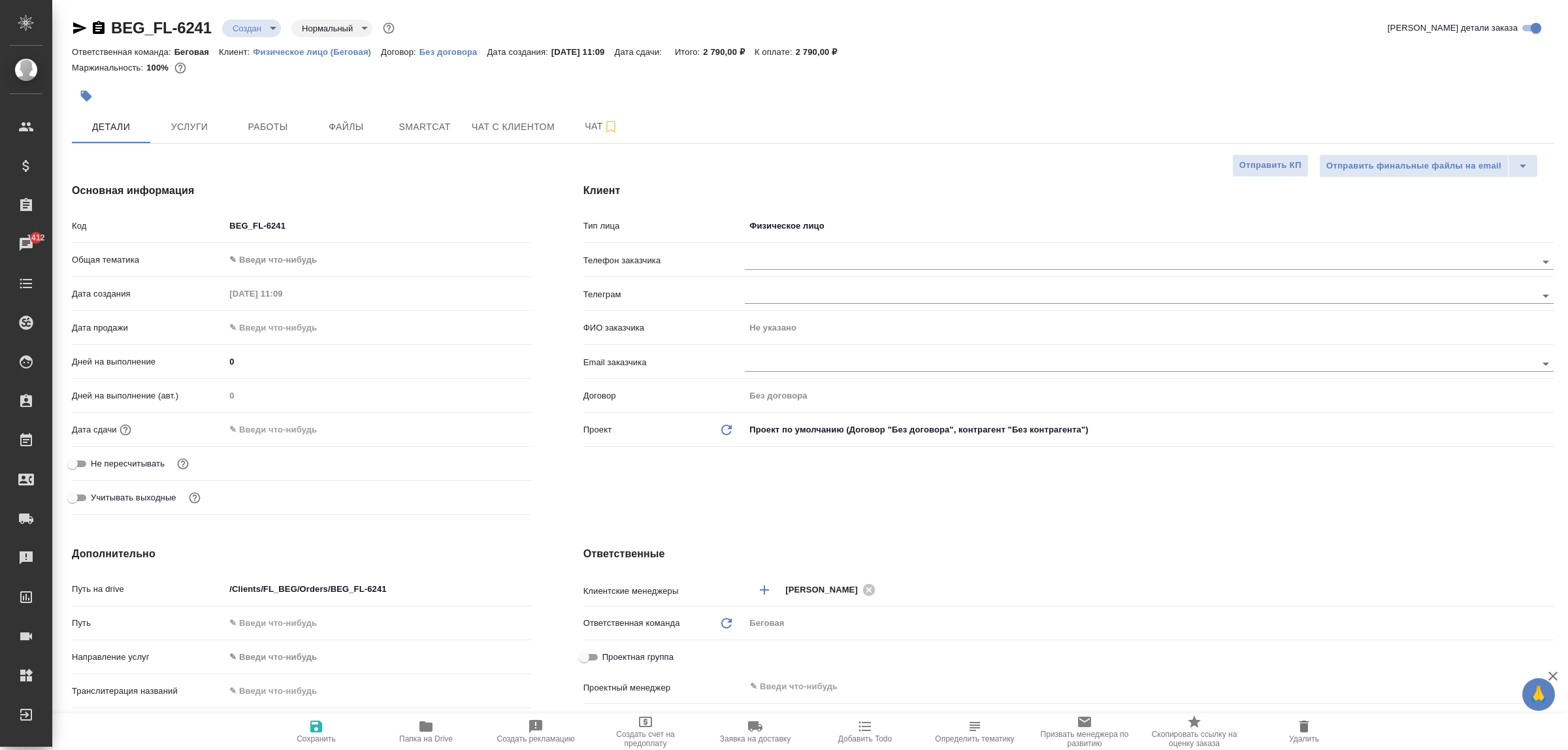
type textarea "x"
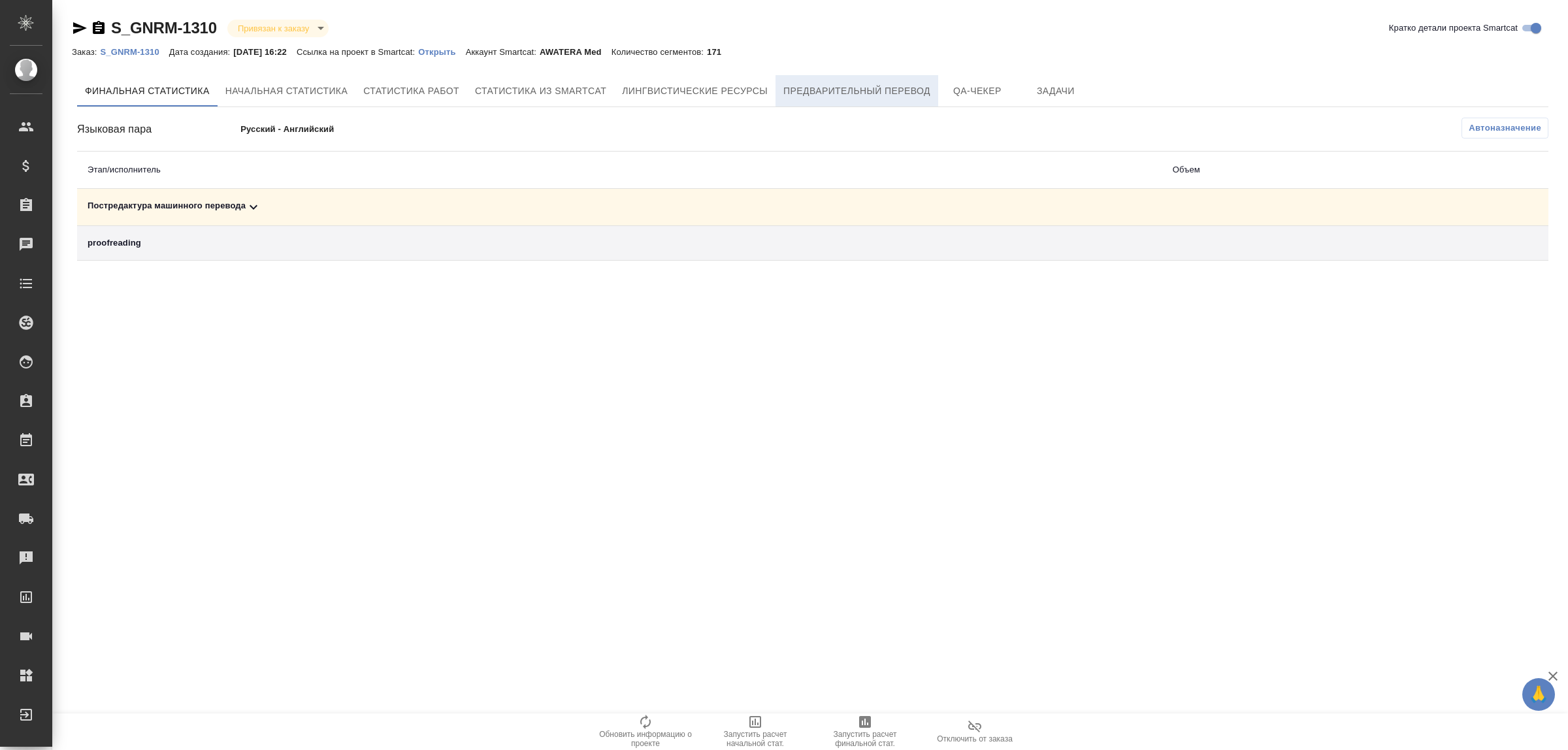
click at [886, 103] on button "Предварительный перевод" at bounding box center [857, 91] width 163 height 32
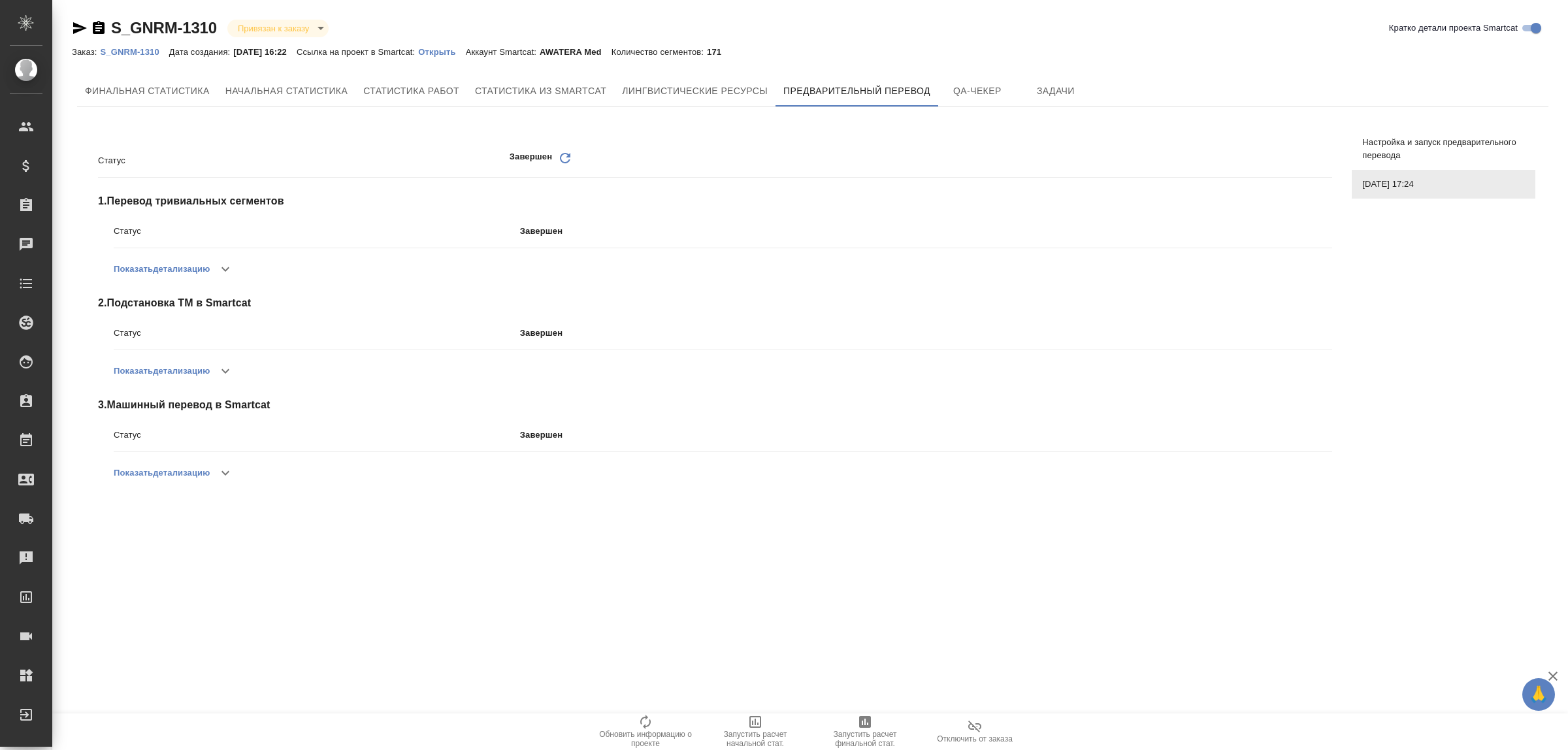
click at [1435, 159] on span "Настройка и запуск предварительного перевода" at bounding box center [1444, 149] width 163 height 26
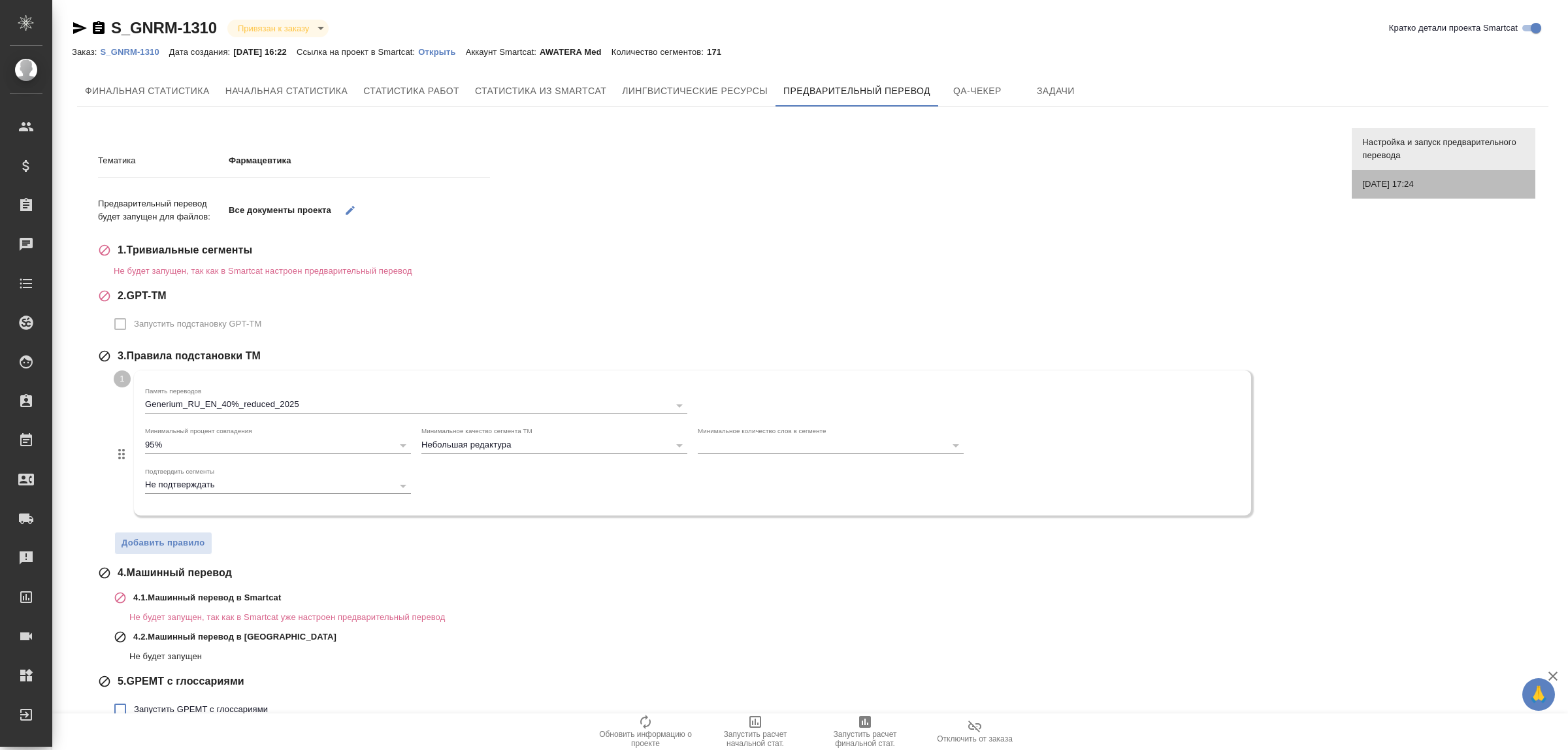
click at [1389, 187] on span "[DATE] 17:24" at bounding box center [1444, 184] width 163 height 14
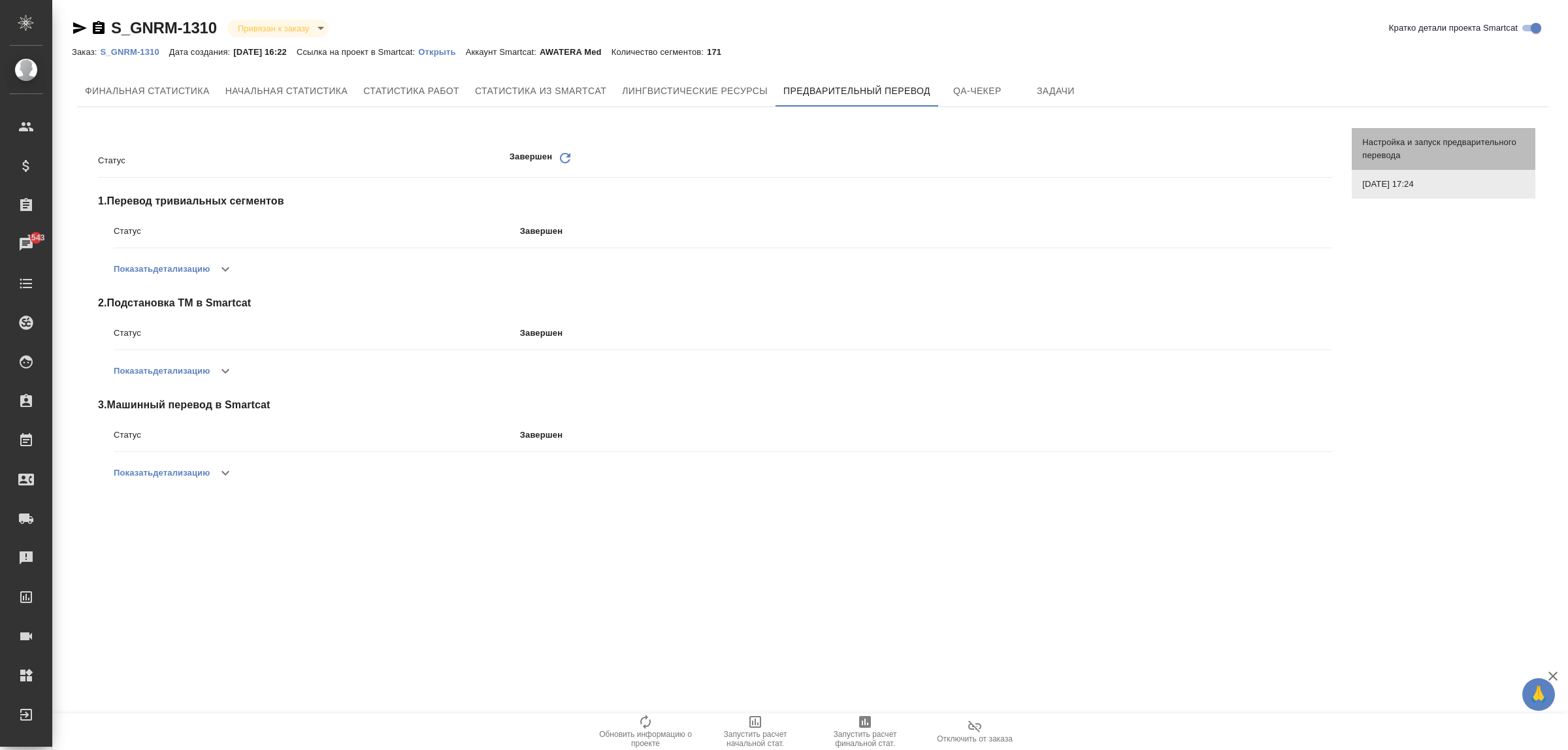
click at [1405, 153] on span "Настройка и запуск предварительного перевода" at bounding box center [1444, 149] width 163 height 26
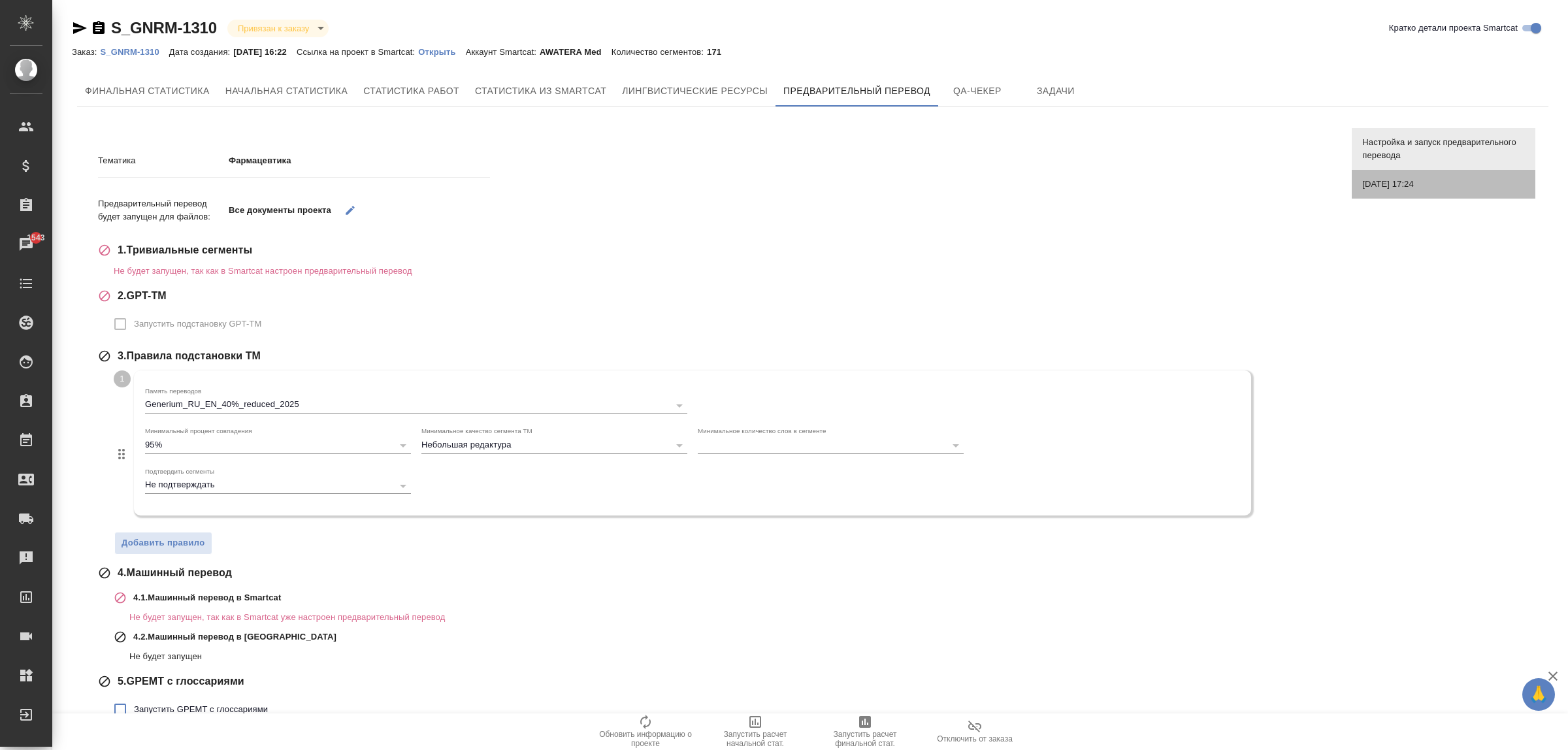
click at [1396, 187] on span "[DATE] 17:24" at bounding box center [1444, 184] width 163 height 14
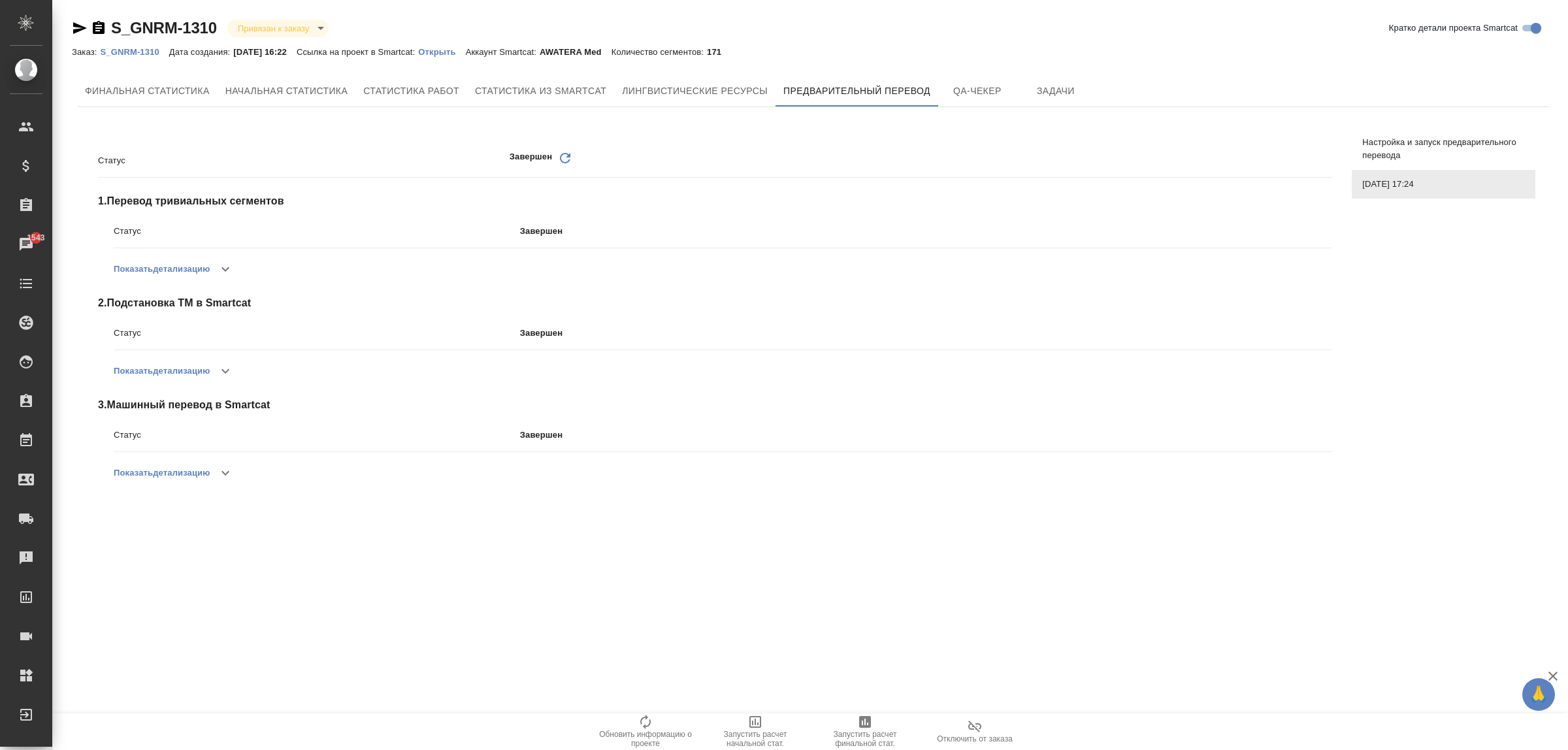
click at [1408, 285] on div "Статус Завершен Обновить 1 . Перевод тривиальных сегментов Статус Завершен Пока…" at bounding box center [812, 319] width 1472 height 403
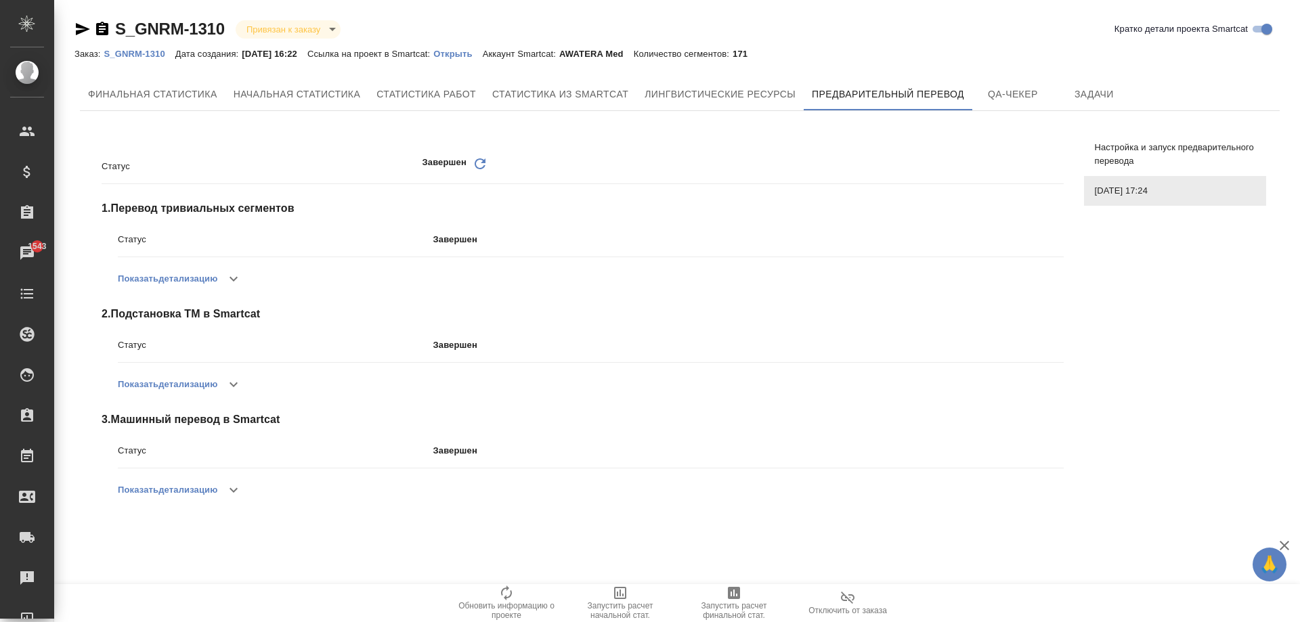
click at [193, 478] on button "Показать детализацию" at bounding box center [168, 490] width 100 height 33
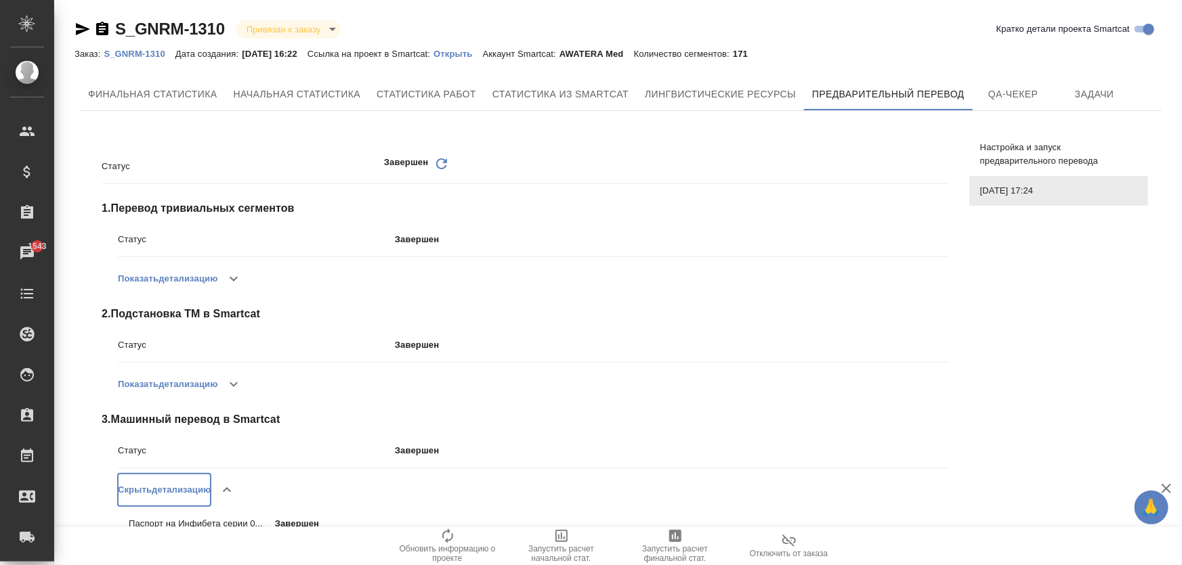
scroll to position [31, 0]
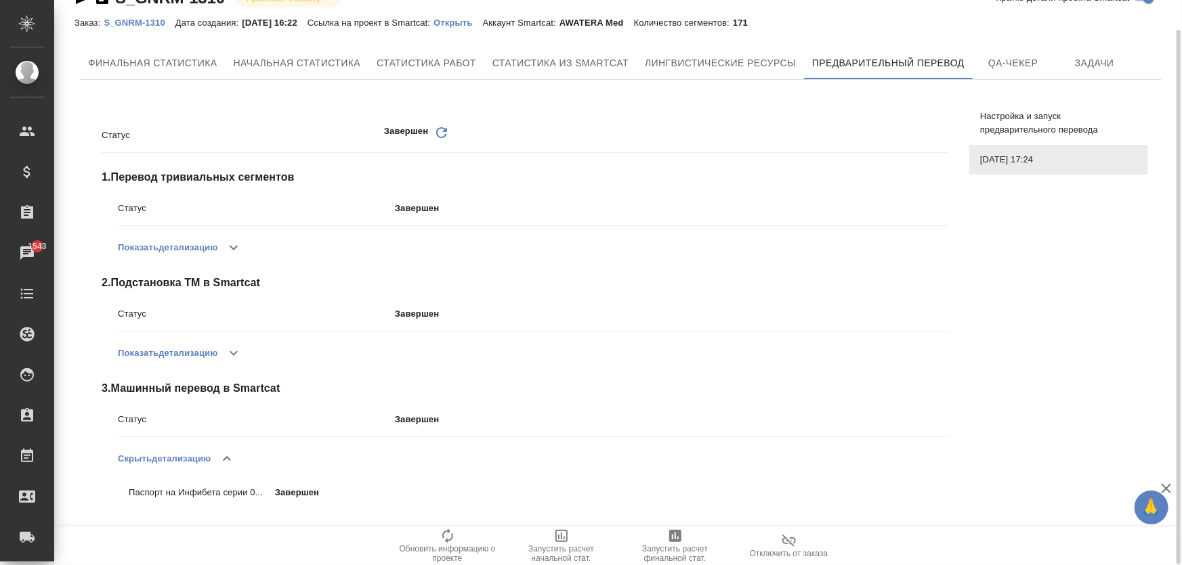
drag, startPoint x: 1040, startPoint y: 324, endPoint x: 740, endPoint y: 325, distance: 300.7
click at [1040, 324] on div "Статус Завершен Обновить 1 . Перевод тривиальных сегментов Статус Завершен Пока…" at bounding box center [621, 317] width 1082 height 452
click at [190, 358] on button "Показать детализацию" at bounding box center [168, 353] width 100 height 33
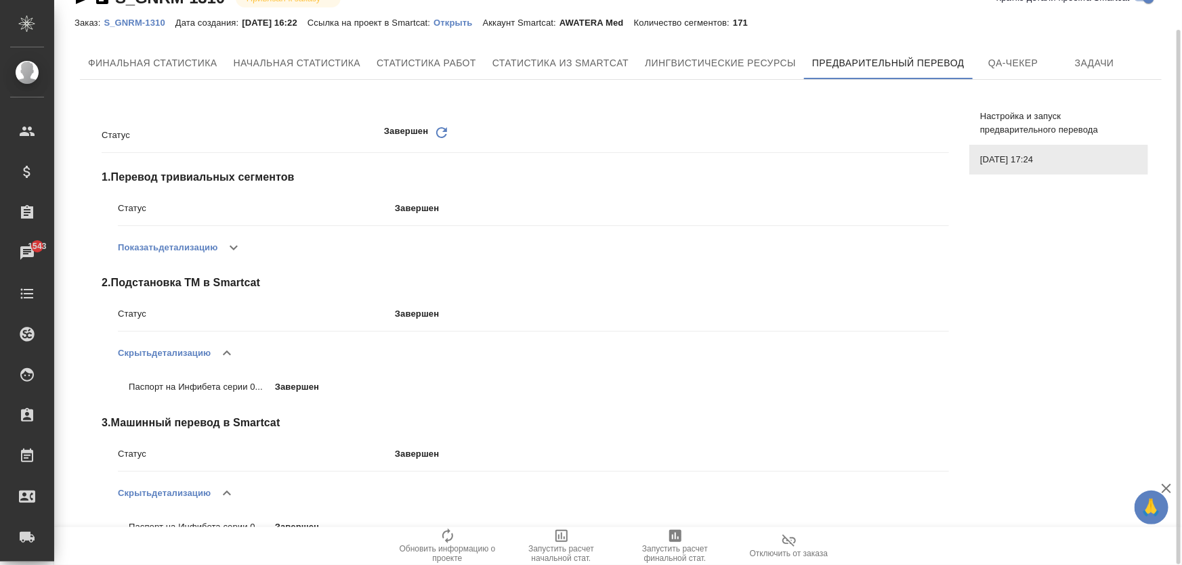
click at [215, 357] on button "button" at bounding box center [227, 353] width 33 height 33
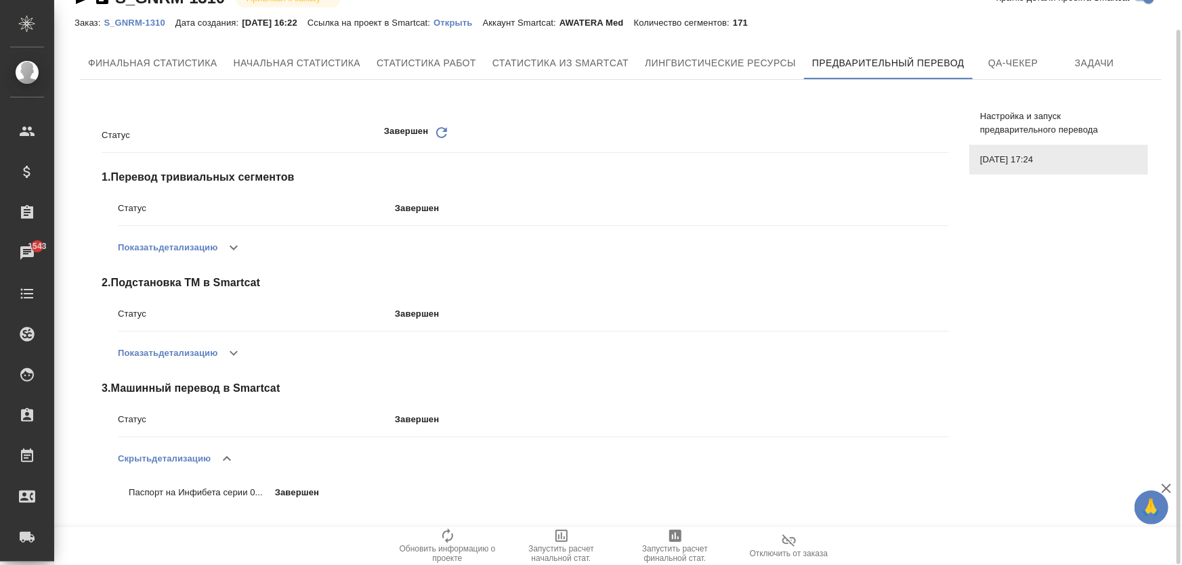
click at [943, 331] on div "Статус Завершен" at bounding box center [533, 319] width 831 height 35
drag, startPoint x: 109, startPoint y: 502, endPoint x: 95, endPoint y: 524, distance: 26.5
click at [95, 524] on div "Статус Завершен Обновить 1 . Перевод тривиальных сегментов Статус Завершен Пока…" at bounding box center [514, 316] width 858 height 441
drag, startPoint x: 108, startPoint y: 500, endPoint x: 132, endPoint y: 482, distance: 29.9
click at [95, 500] on div "Статус Завершен Обновить 1 . Перевод тривиальных сегментов Статус Завершен Пока…" at bounding box center [514, 316] width 858 height 441
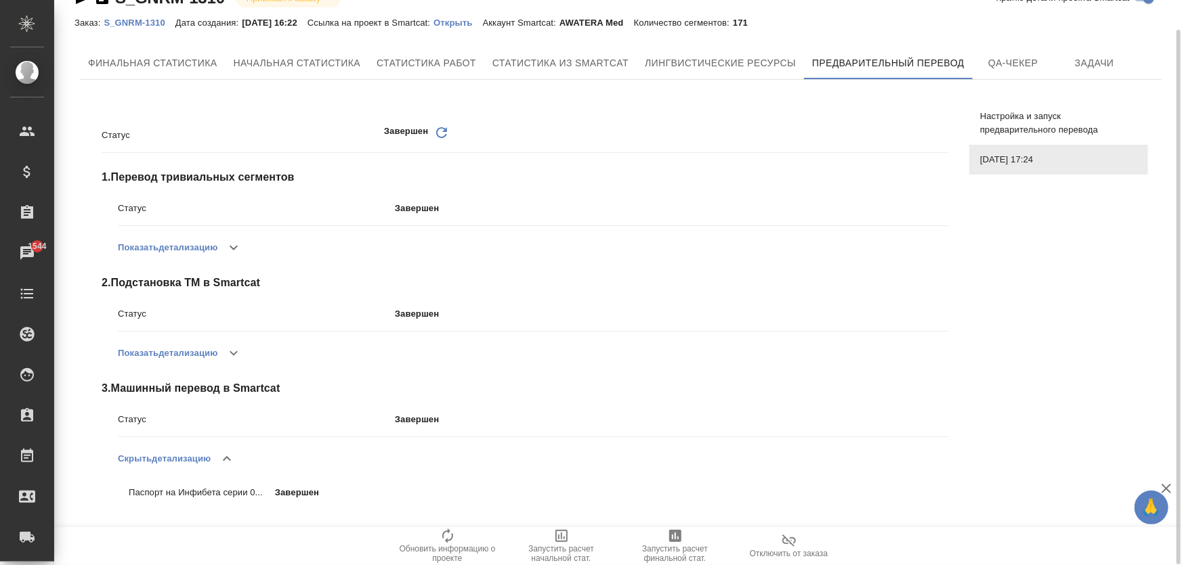
click at [219, 462] on button "button" at bounding box center [227, 459] width 33 height 33
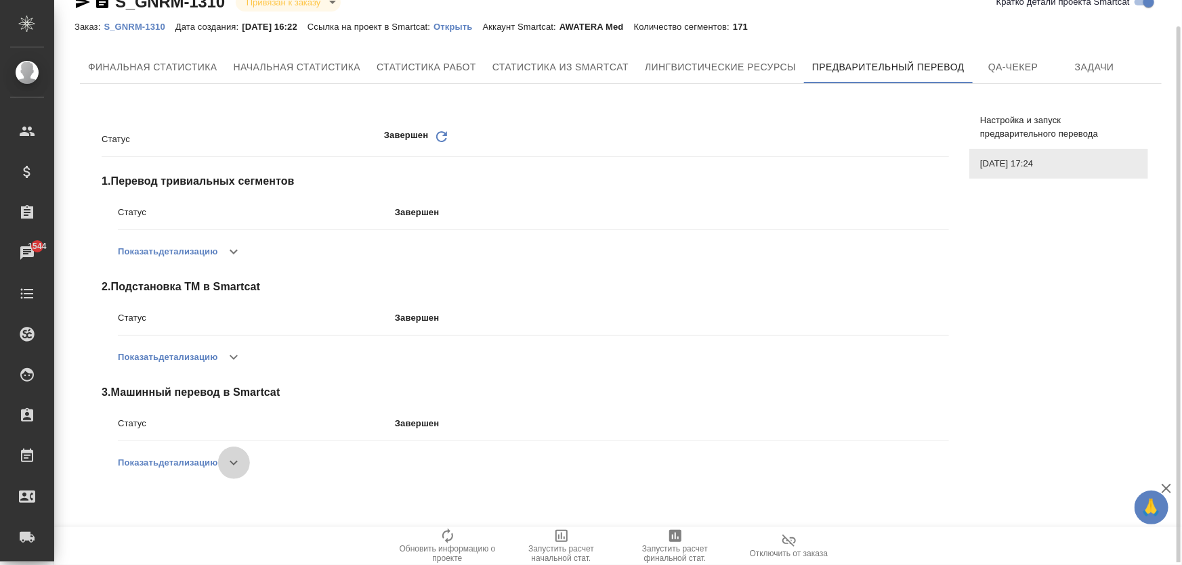
click at [230, 454] on button "button" at bounding box center [233, 463] width 33 height 33
click at [891, 272] on div "Статус Завершен Обновить 1 . Перевод тривиальных сегментов Статус Завершен Пока…" at bounding box center [525, 320] width 847 height 408
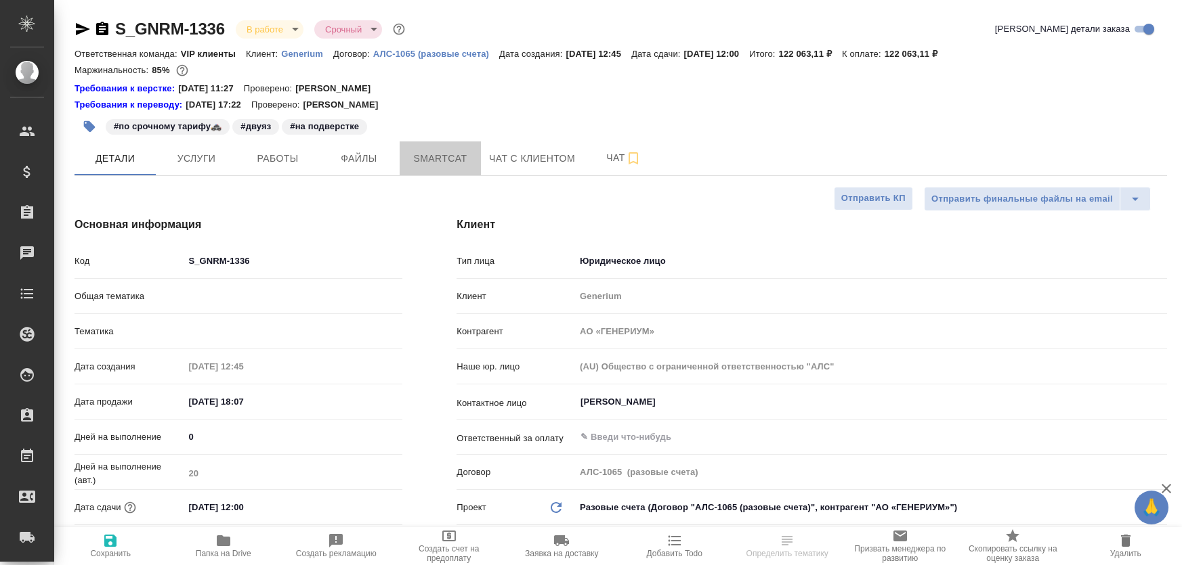
select select "RU"
click at [463, 169] on button "Smartcat" at bounding box center [440, 159] width 81 height 34
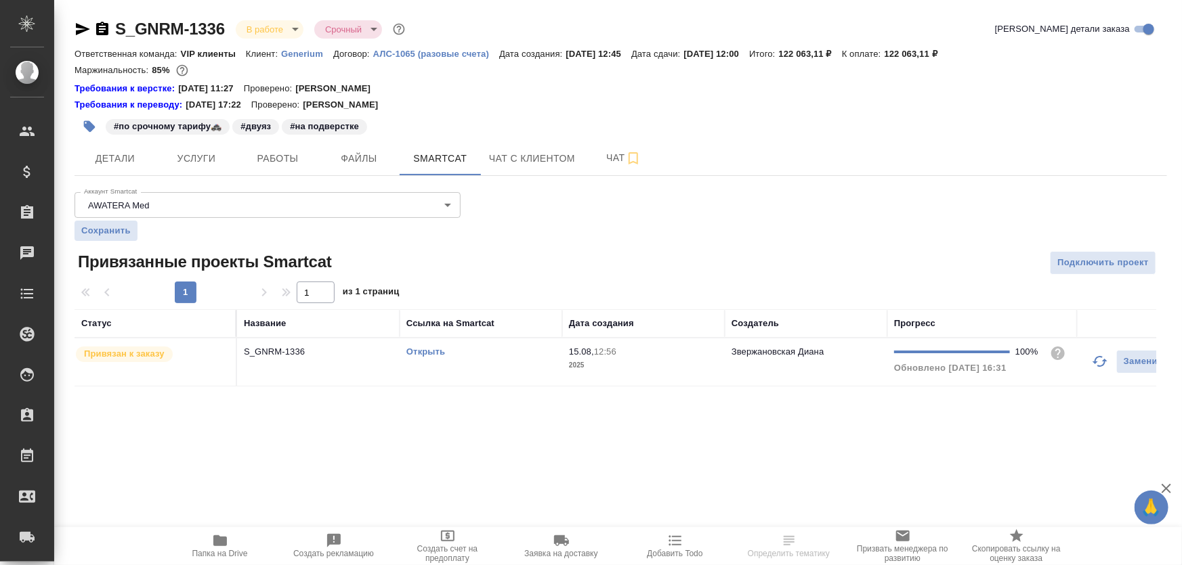
click at [325, 358] on p "S_GNRM-1336" at bounding box center [318, 352] width 149 height 14
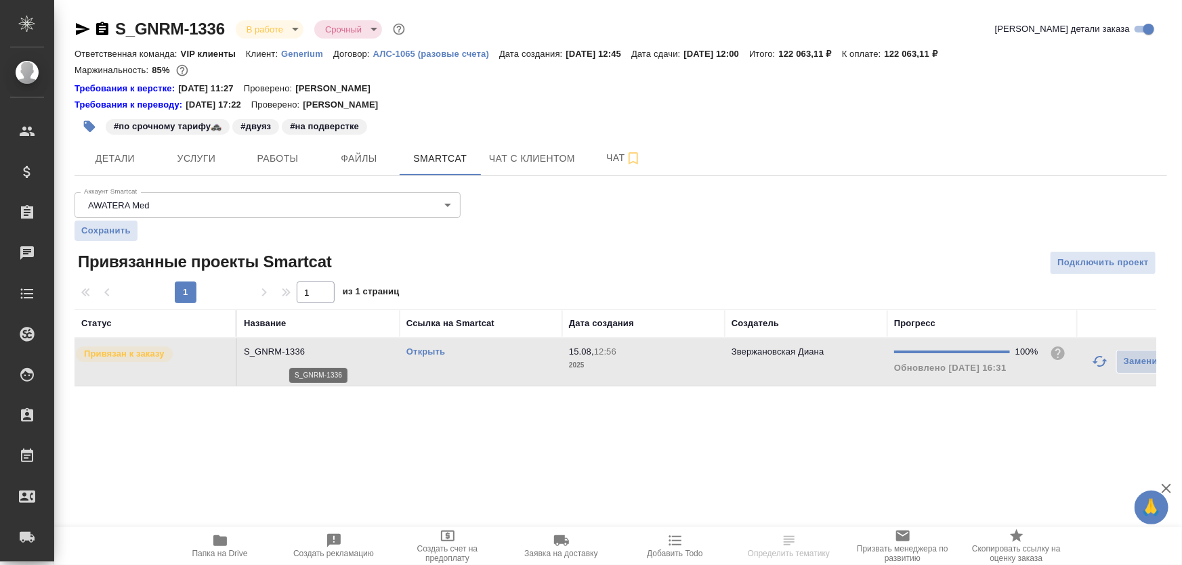
click at [325, 358] on p "S_GNRM-1336" at bounding box center [318, 352] width 149 height 14
click at [338, 346] on p "S_GNRM-1336" at bounding box center [318, 352] width 149 height 14
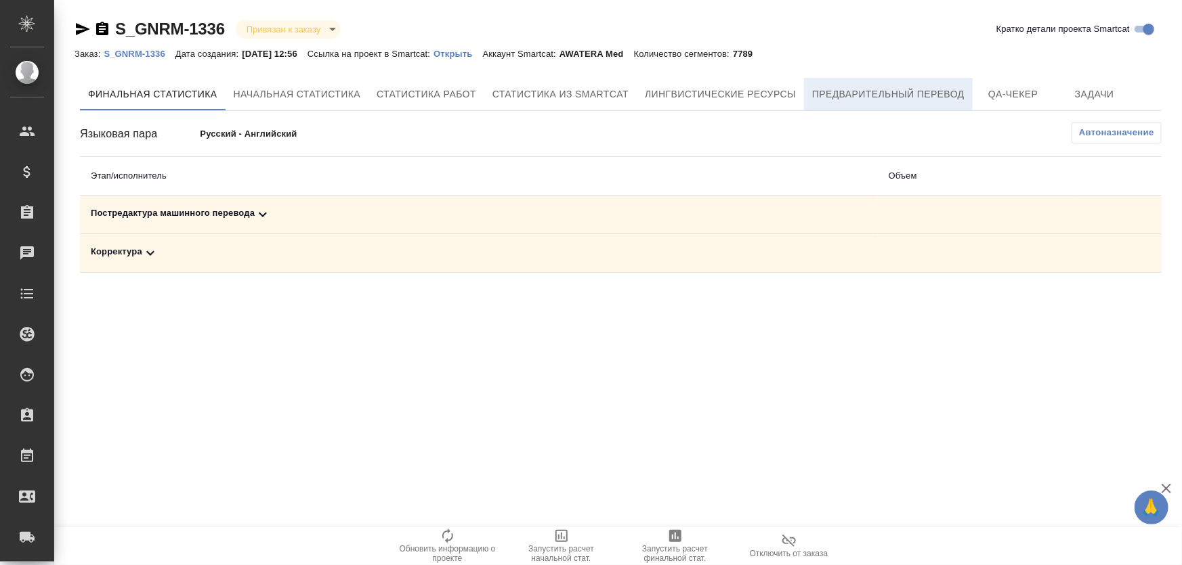
click at [894, 93] on span "Предварительный перевод" at bounding box center [888, 94] width 152 height 17
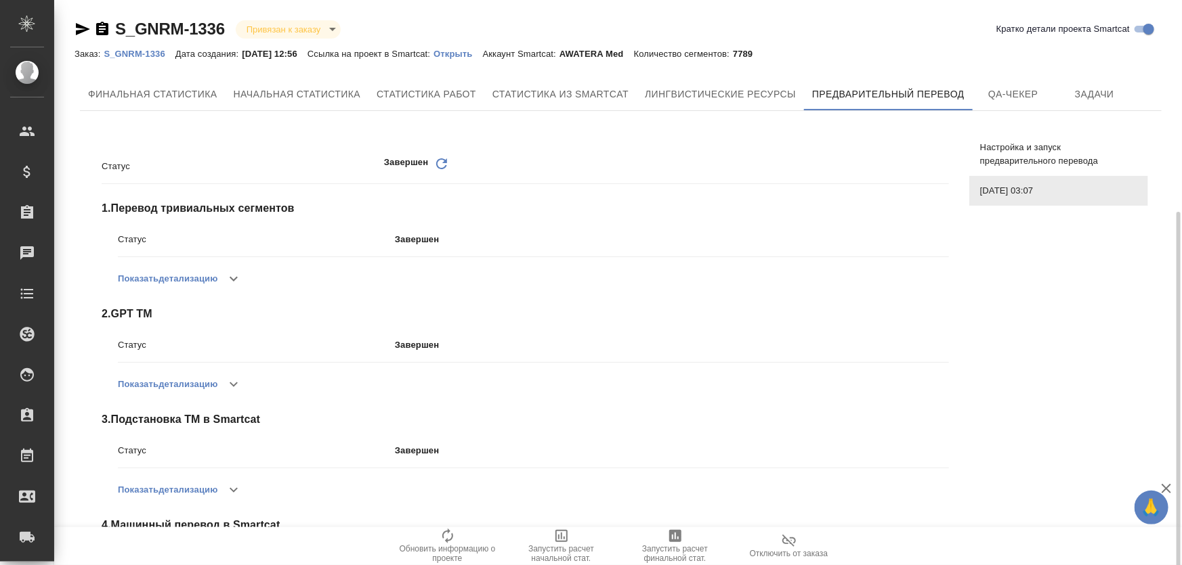
scroll to position [208, 0]
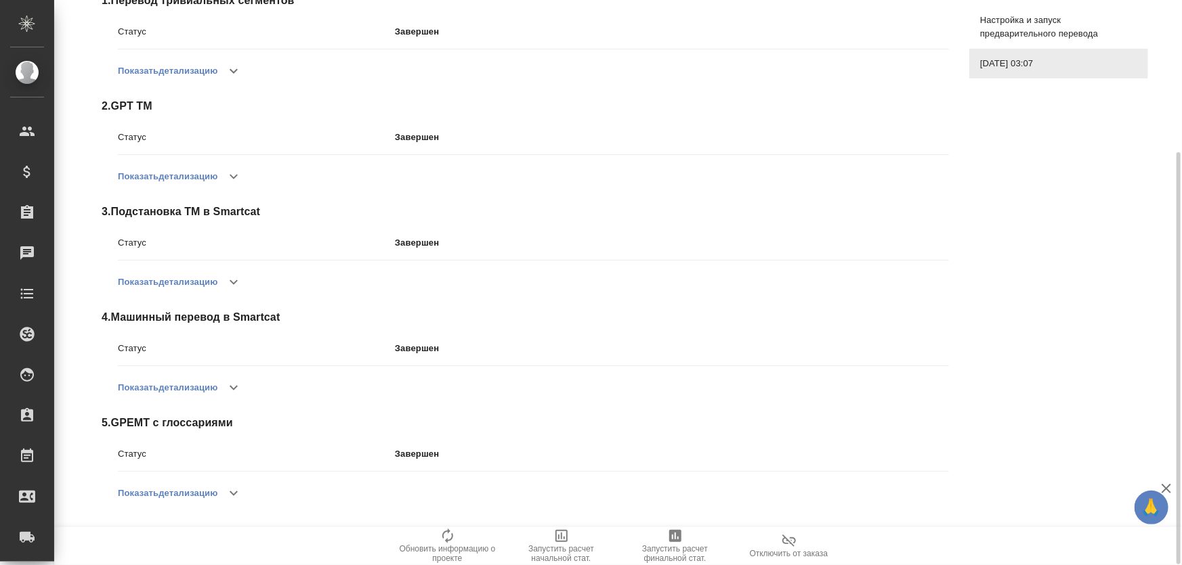
click at [213, 498] on button "Показать детализацию" at bounding box center [168, 493] width 100 height 33
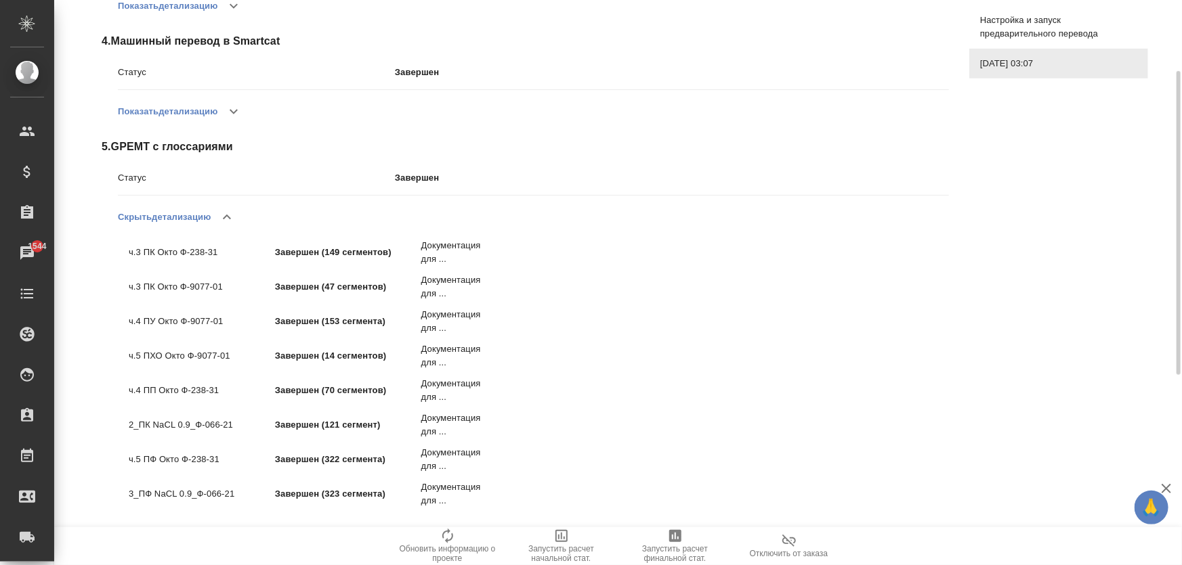
scroll to position [361, 0]
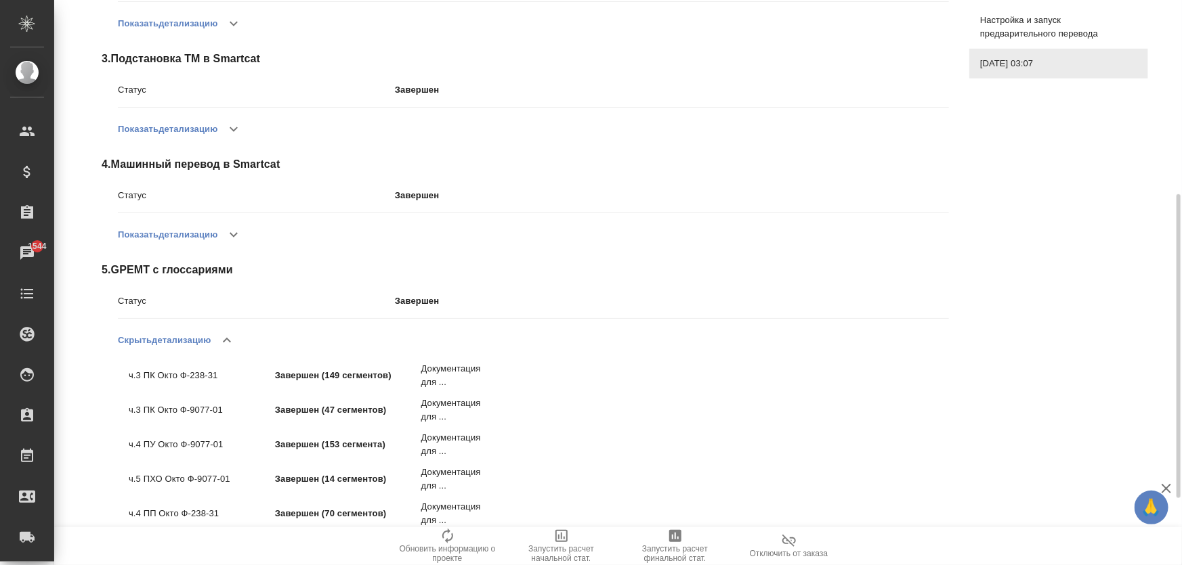
click at [191, 234] on button "Показать детализацию" at bounding box center [168, 235] width 100 height 33
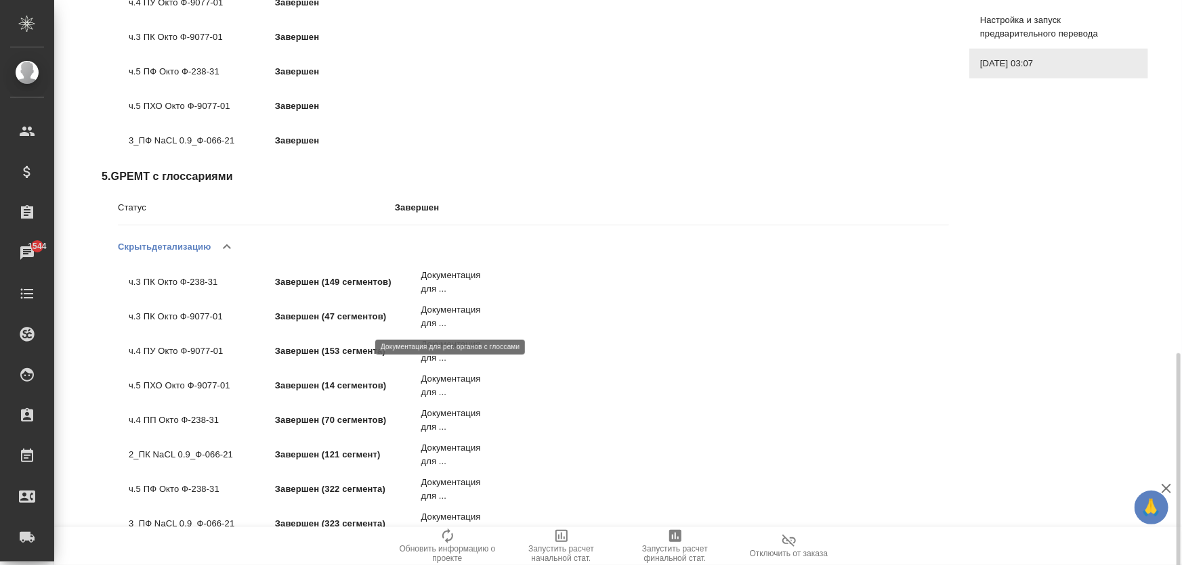
scroll to position [760, 0]
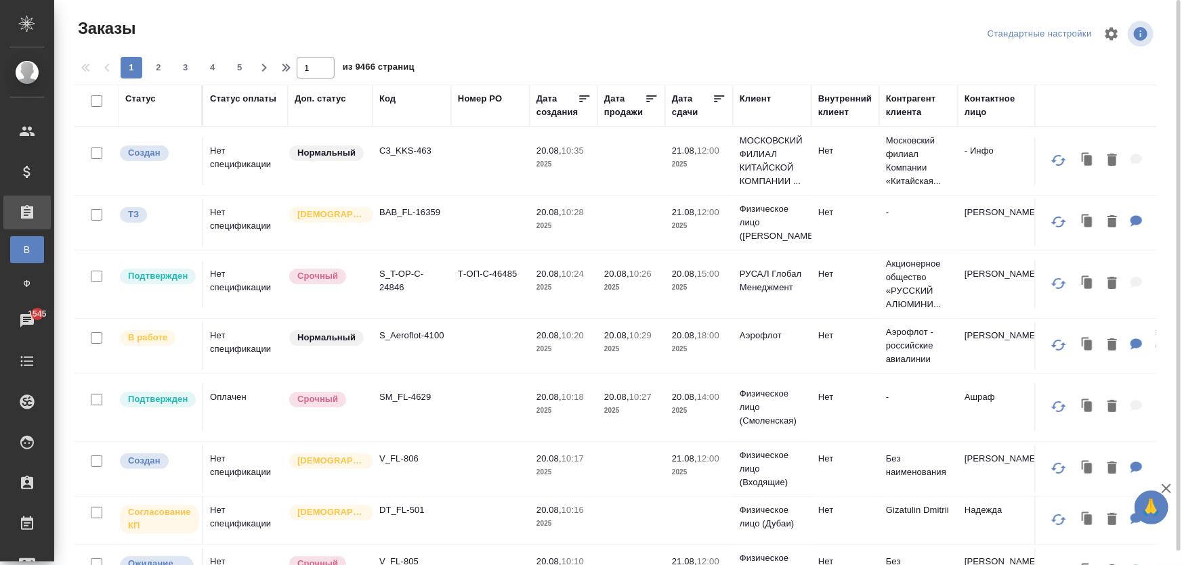
click at [410, 185] on td "S_Aeroflot-4100" at bounding box center [411, 160] width 79 height 47
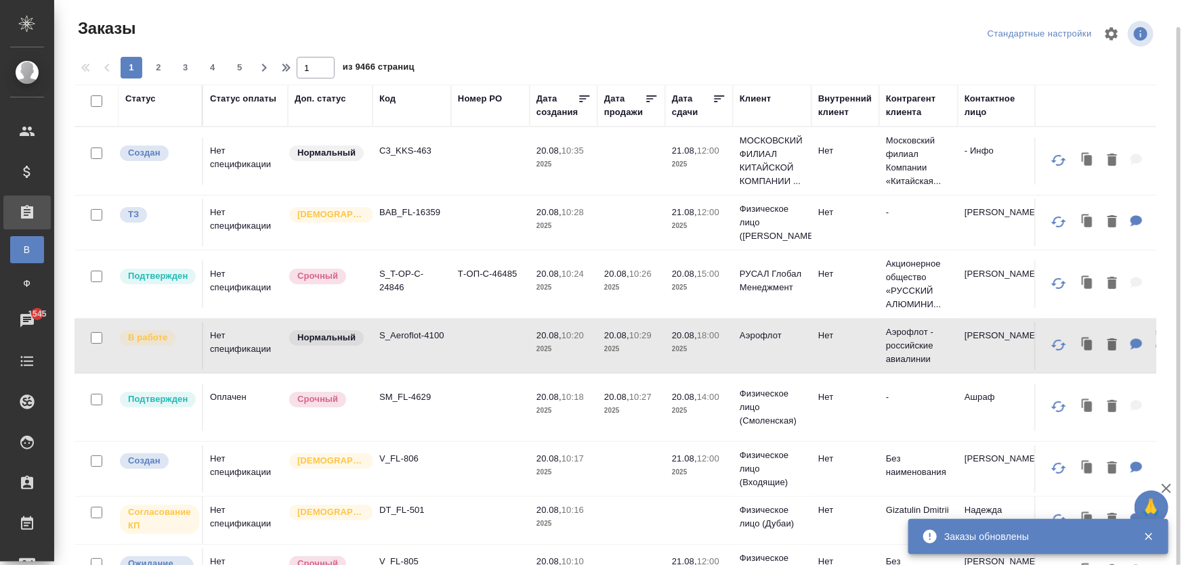
scroll to position [14, 0]
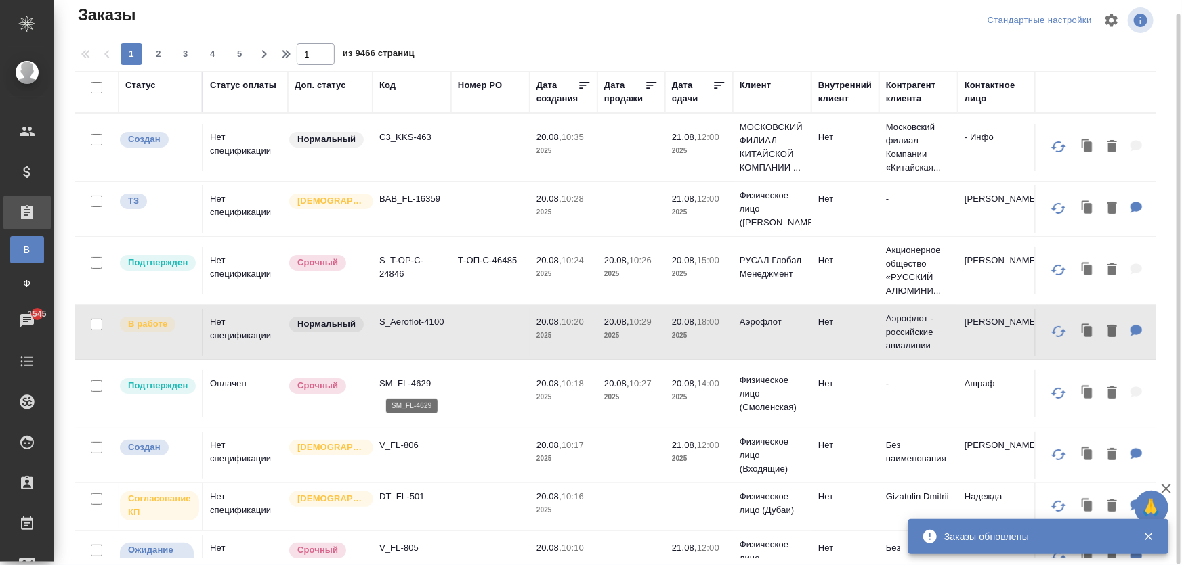
click at [402, 379] on p "SM_FL-4629" at bounding box center [411, 384] width 65 height 14
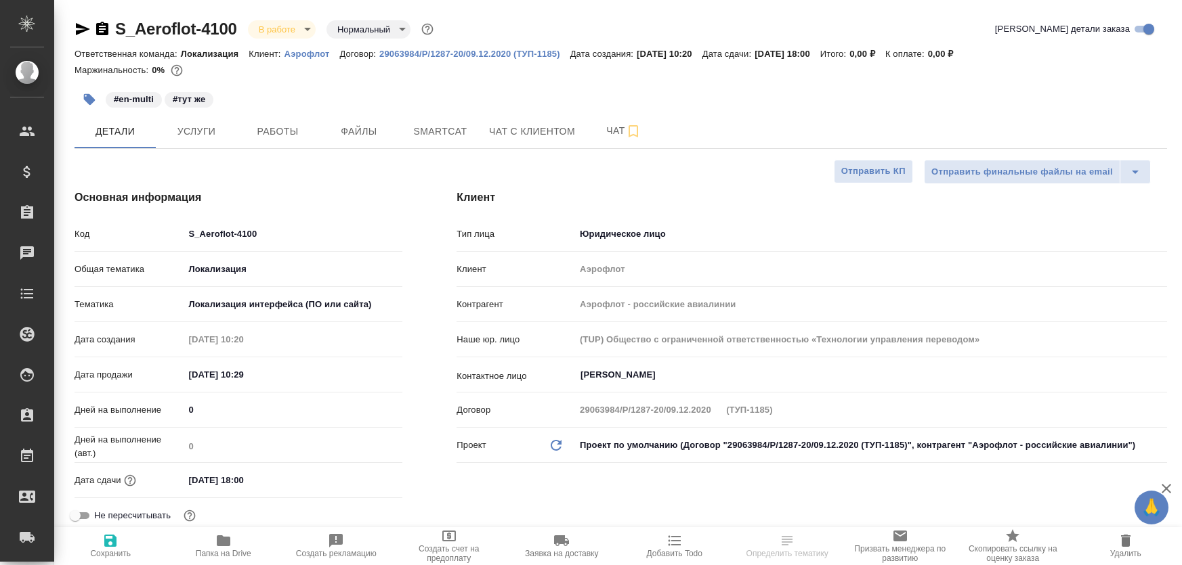
select select "RU"
type textarea "x"
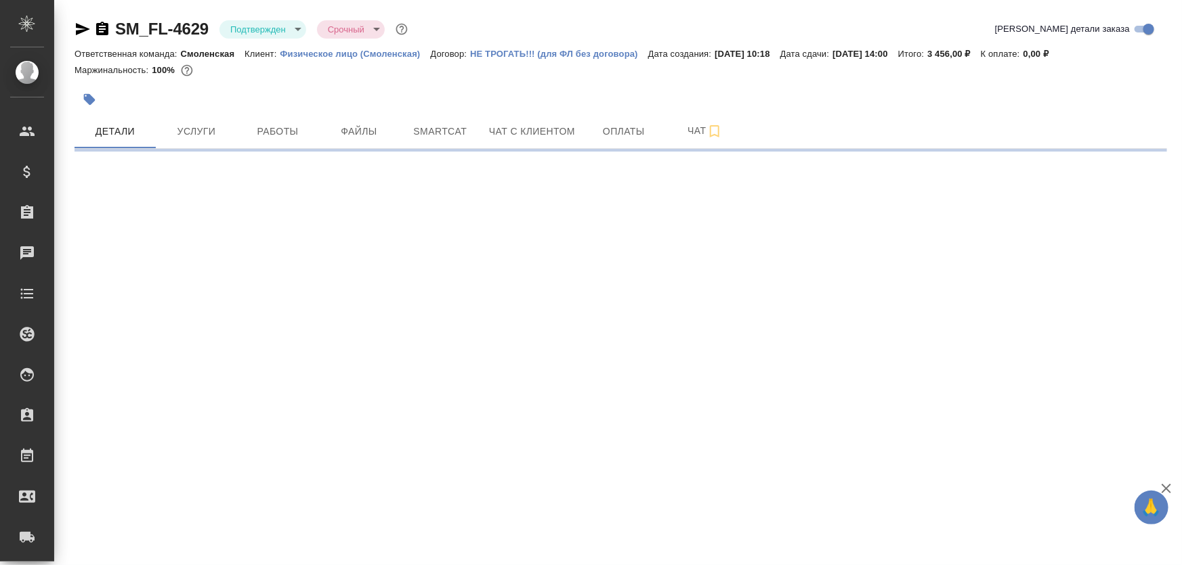
select select "RU"
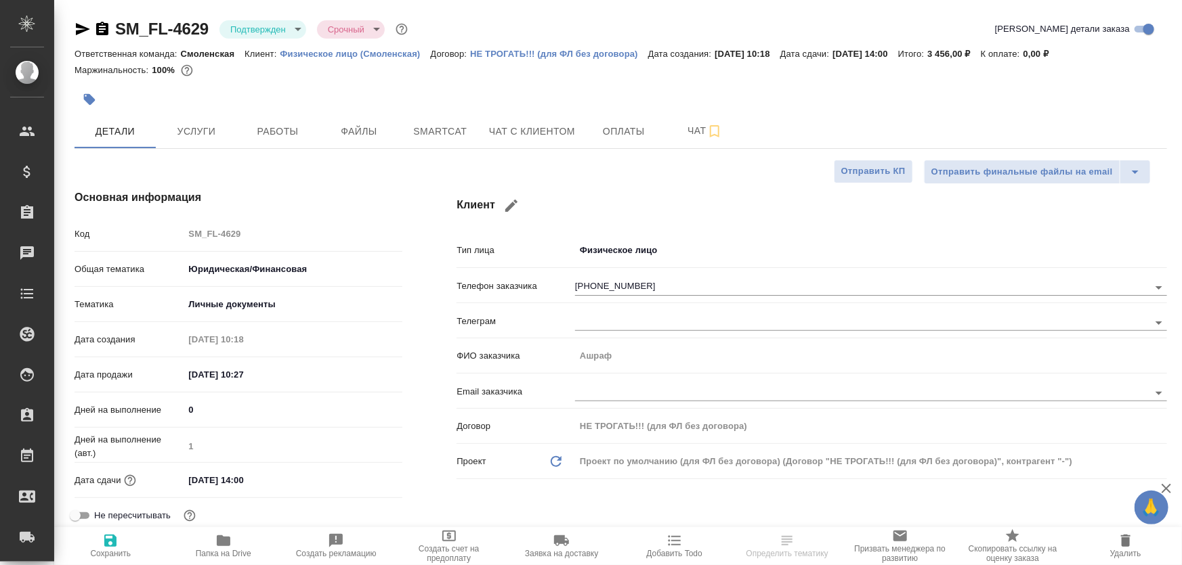
type textarea "x"
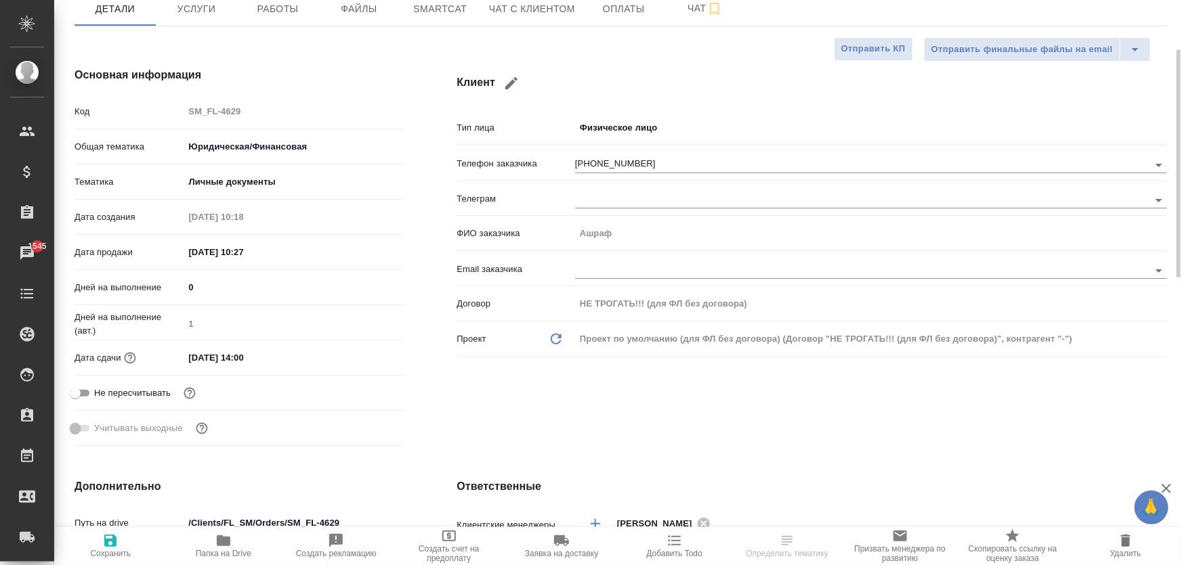
scroll to position [61, 0]
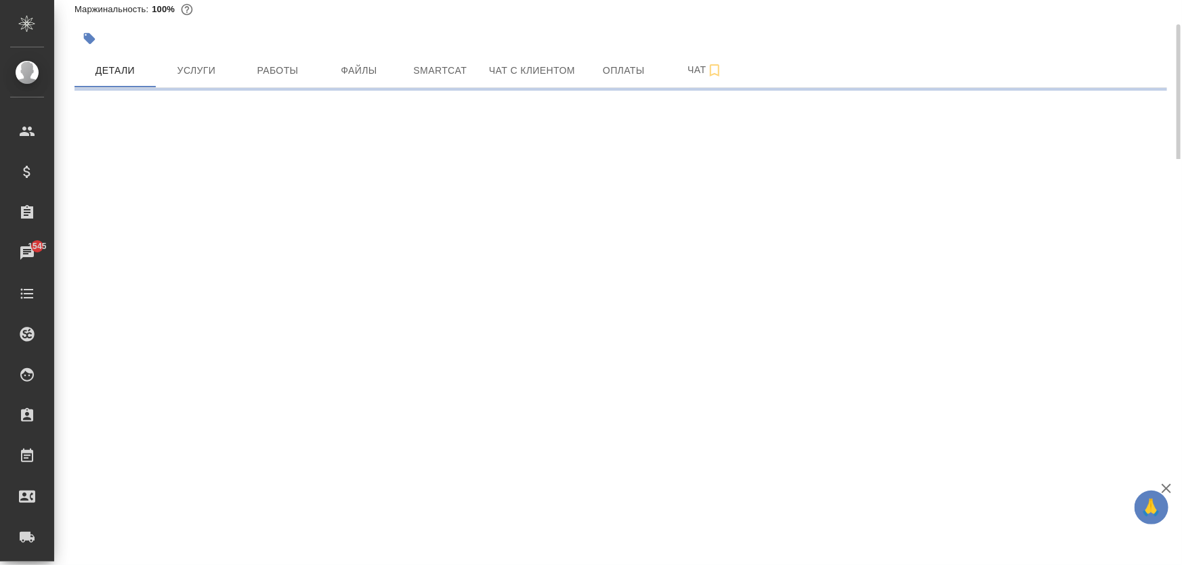
select select "RU"
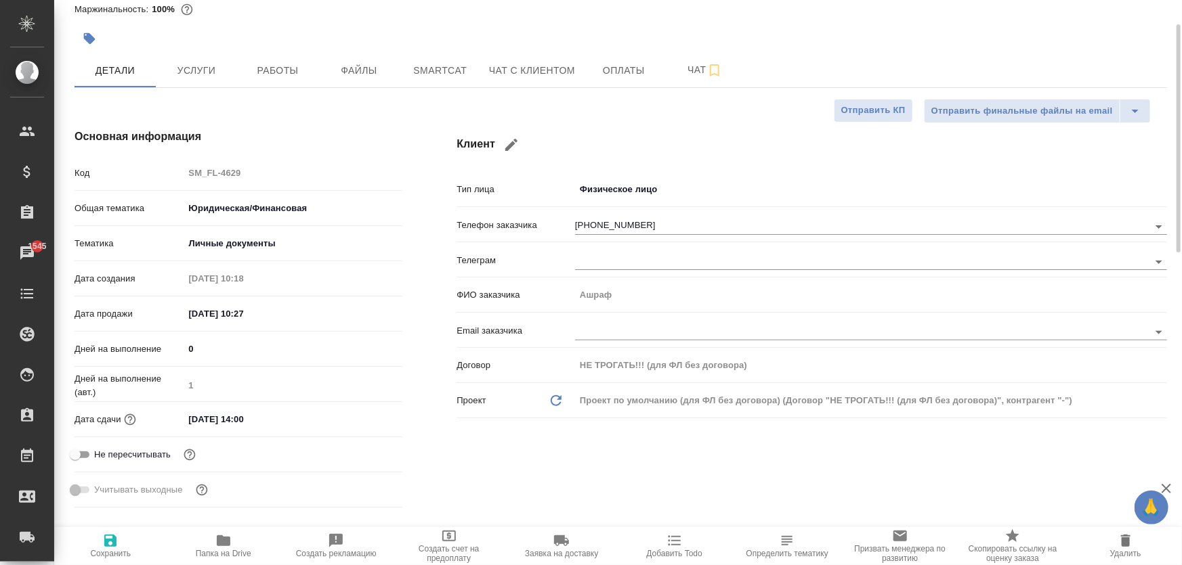
type textarea "x"
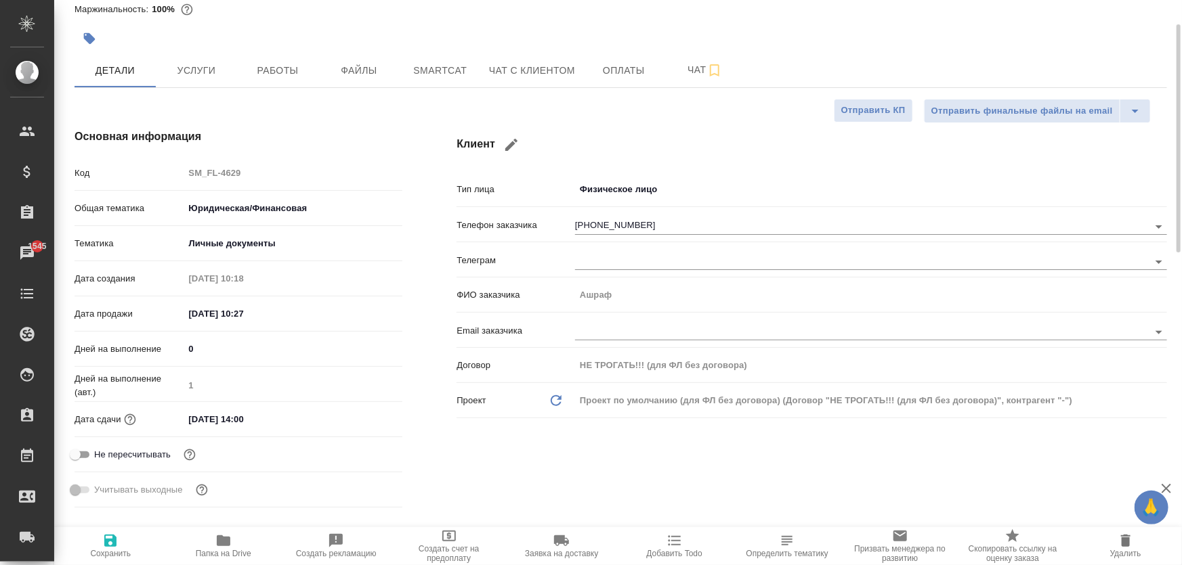
type textarea "x"
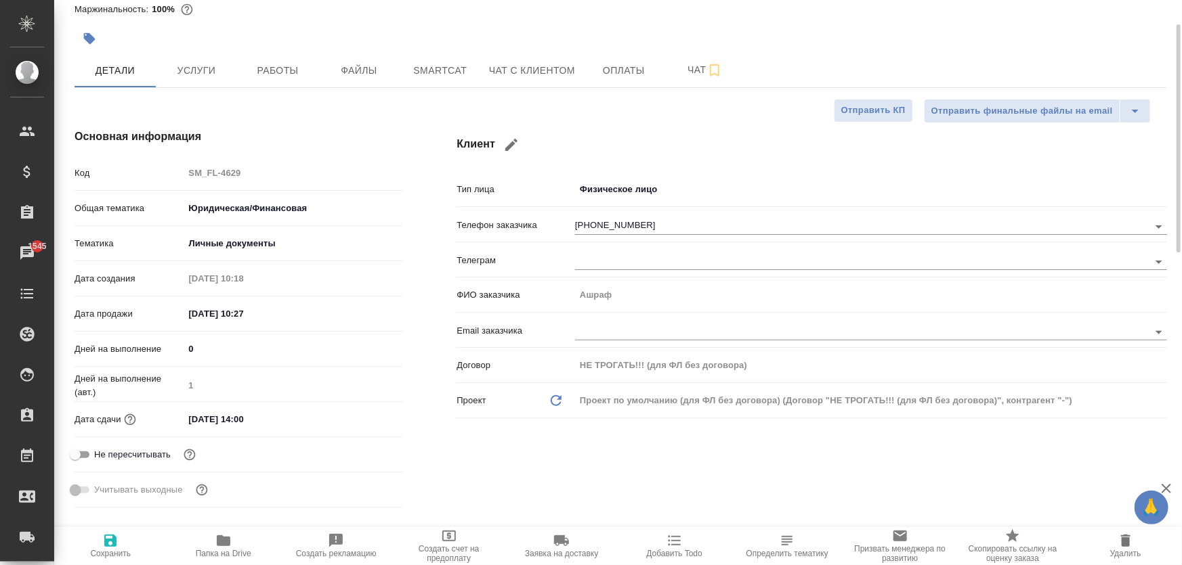
type textarea "x"
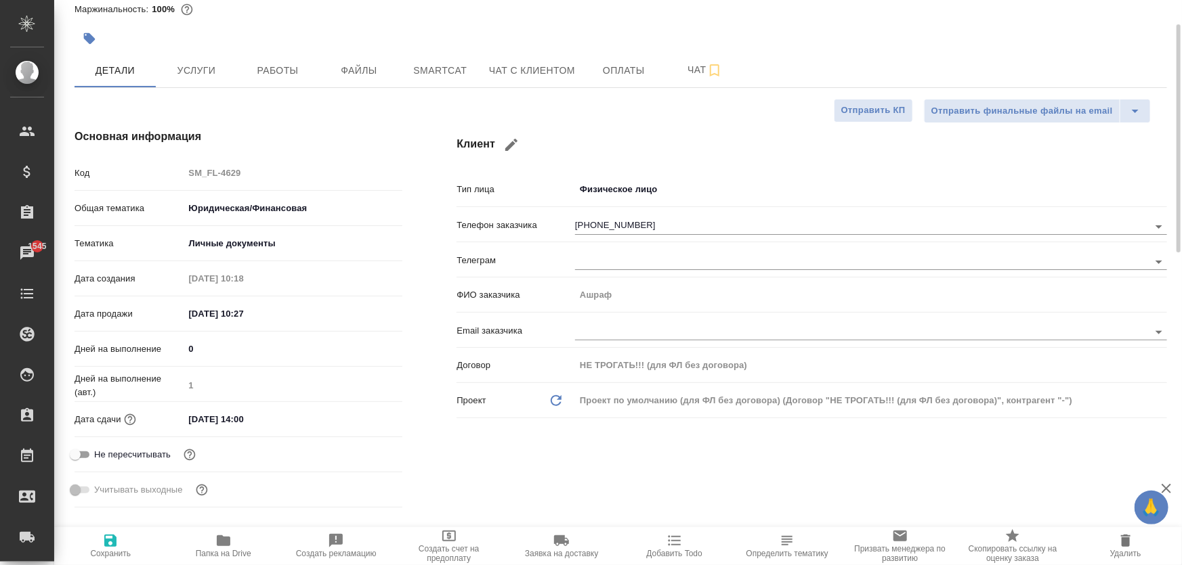
type textarea "x"
